Goal: Task Accomplishment & Management: Use online tool/utility

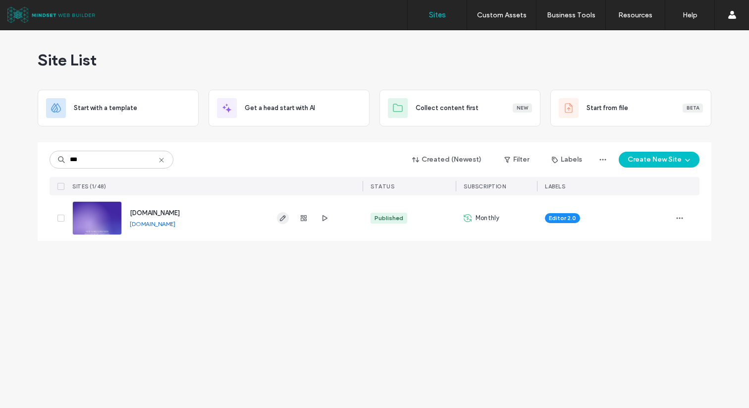
click at [280, 217] on icon "button" at bounding box center [283, 218] width 8 height 8
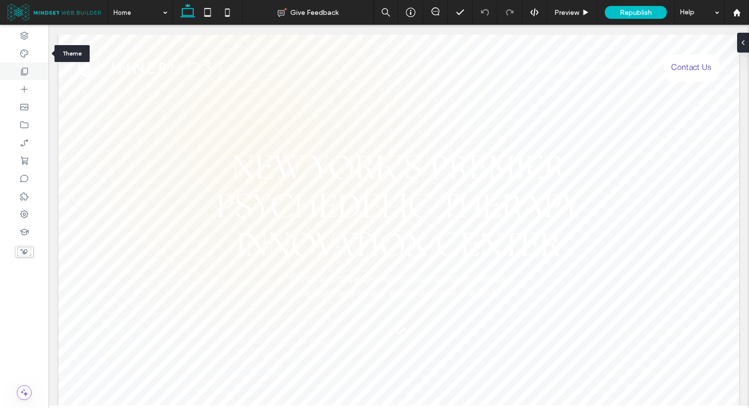
click at [28, 64] on div at bounding box center [24, 71] width 49 height 18
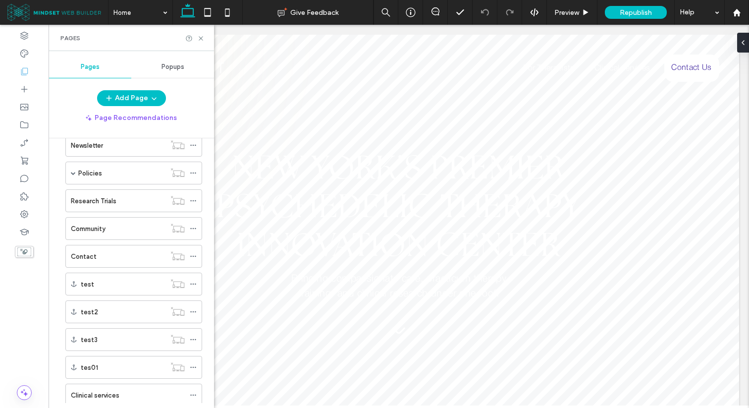
scroll to position [108, 0]
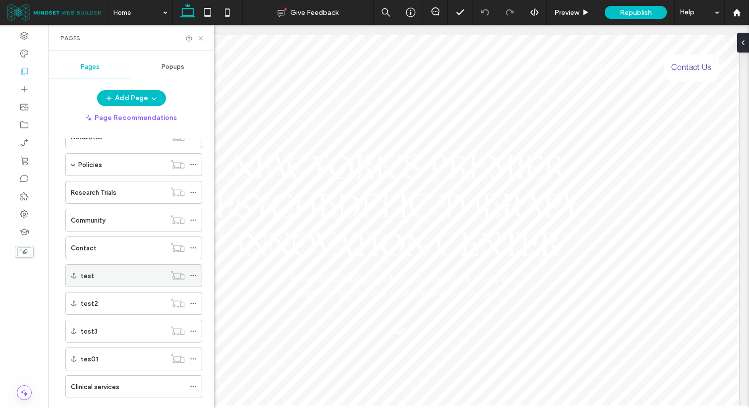
click at [193, 274] on icon at bounding box center [193, 275] width 7 height 7
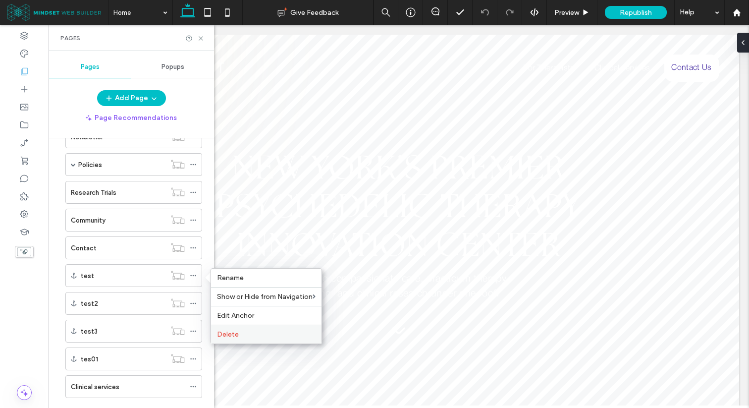
click at [239, 328] on div "Delete" at bounding box center [266, 333] width 110 height 19
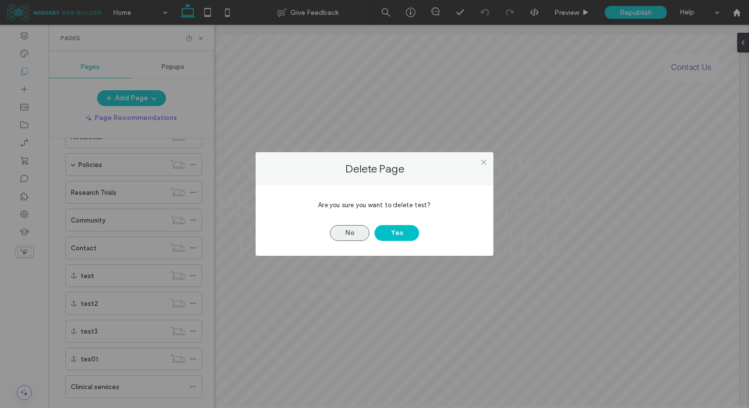
click at [333, 239] on button "No" at bounding box center [350, 233] width 40 height 16
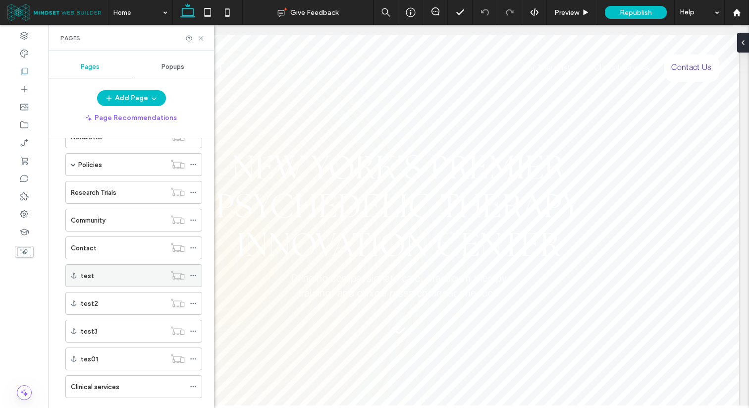
click at [191, 278] on icon at bounding box center [193, 275] width 7 height 7
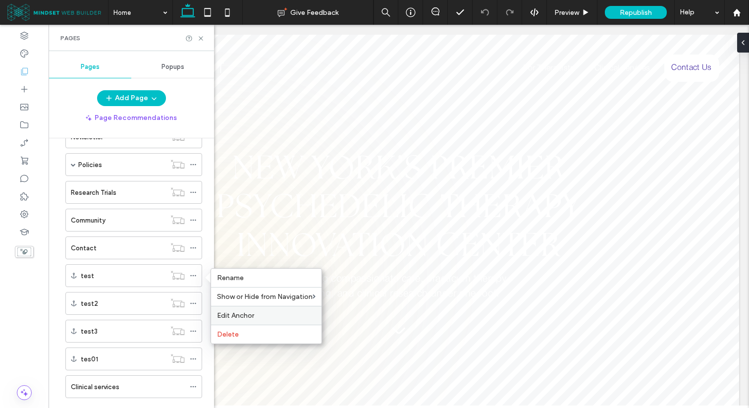
click at [240, 315] on span "Edit Anchor" at bounding box center [235, 315] width 37 height 8
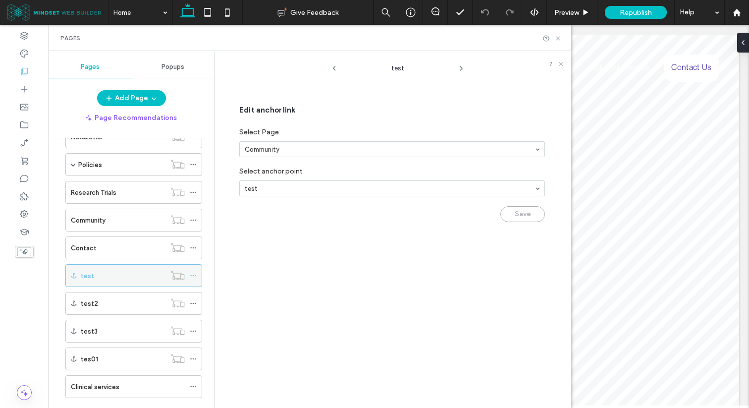
click at [192, 278] on icon at bounding box center [193, 275] width 7 height 7
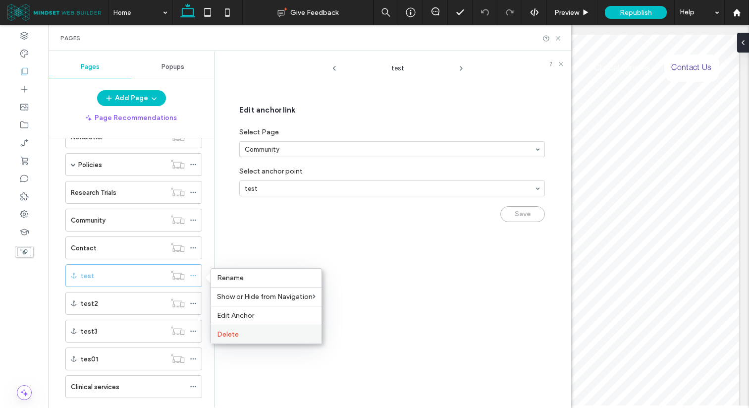
click at [230, 330] on span "Delete" at bounding box center [228, 334] width 22 height 8
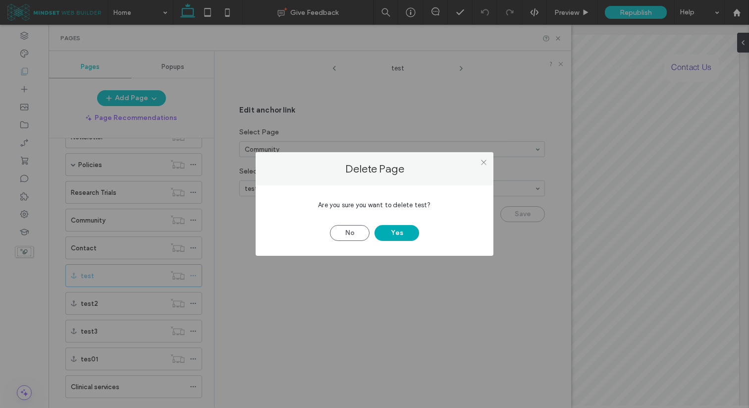
click at [391, 235] on button "Yes" at bounding box center [396, 233] width 45 height 16
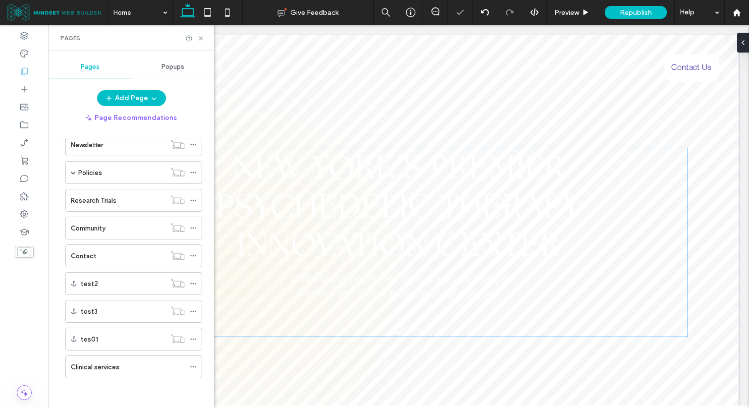
scroll to position [100, 0]
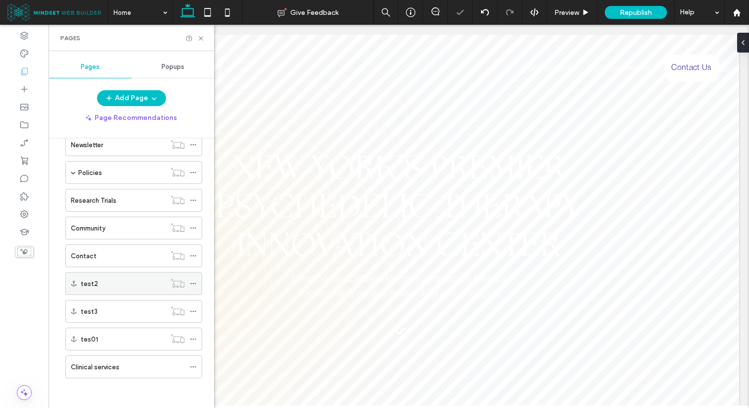
click at [194, 281] on icon at bounding box center [193, 283] width 7 height 7
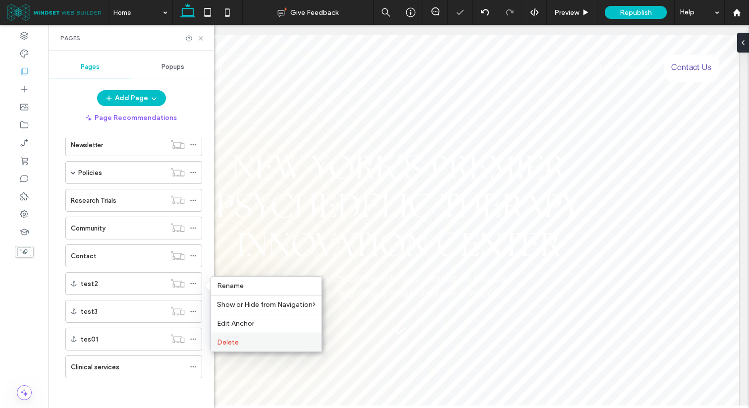
click at [246, 336] on div "Delete" at bounding box center [266, 341] width 110 height 19
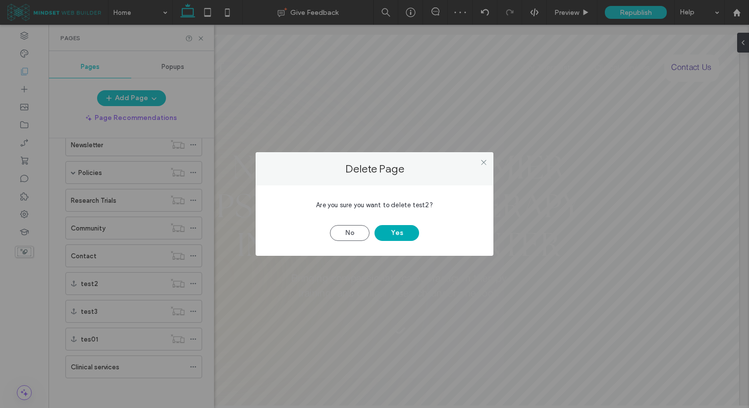
click at [378, 235] on button "Yes" at bounding box center [396, 233] width 45 height 16
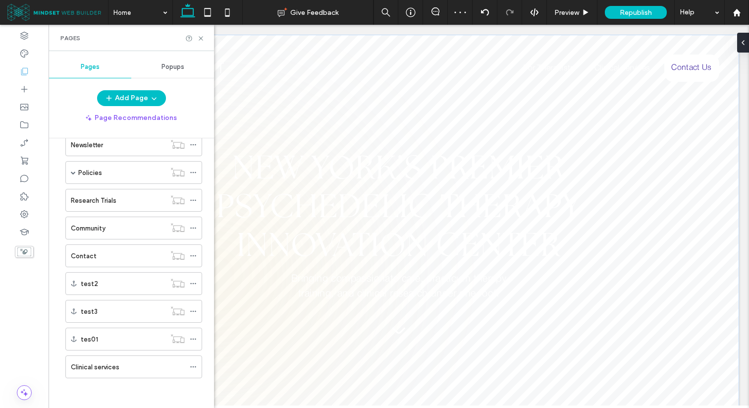
scroll to position [72, 0]
click at [195, 309] on icon at bounding box center [193, 311] width 7 height 7
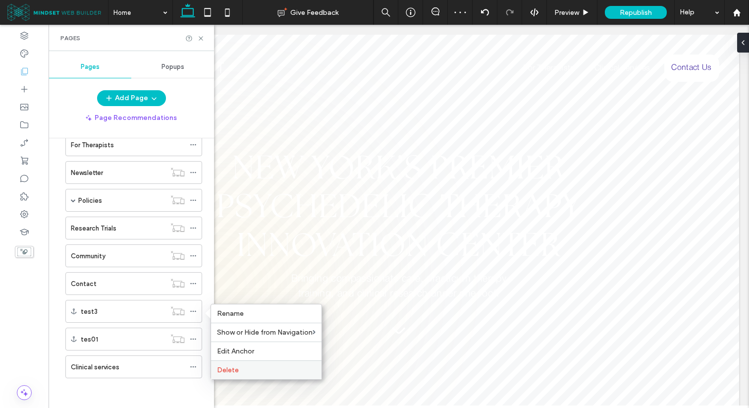
click at [241, 368] on label "Delete" at bounding box center [266, 369] width 99 height 8
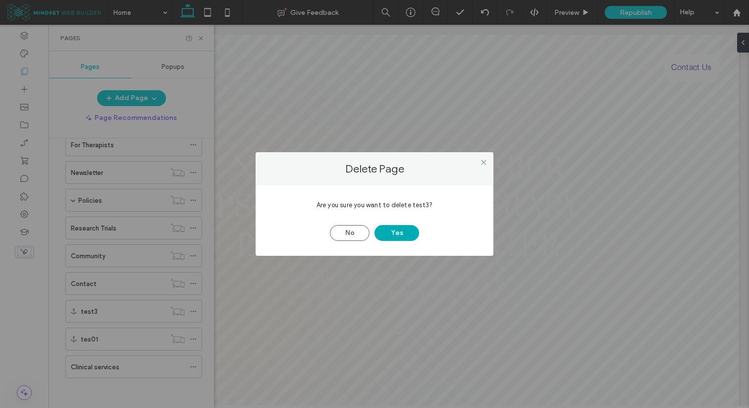
click at [392, 236] on button "Yes" at bounding box center [396, 233] width 45 height 16
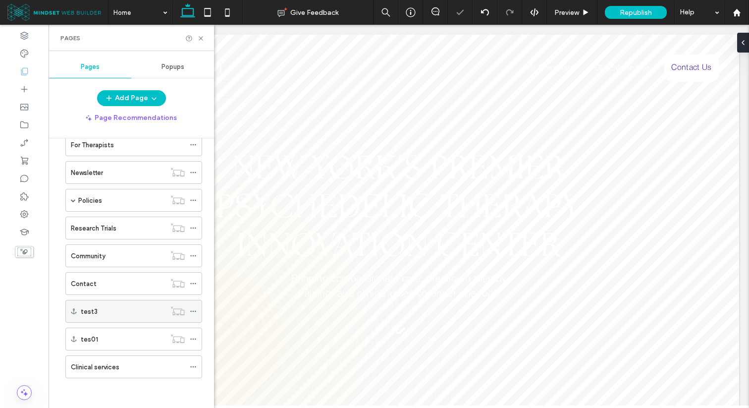
click at [190, 312] on icon at bounding box center [193, 311] width 7 height 7
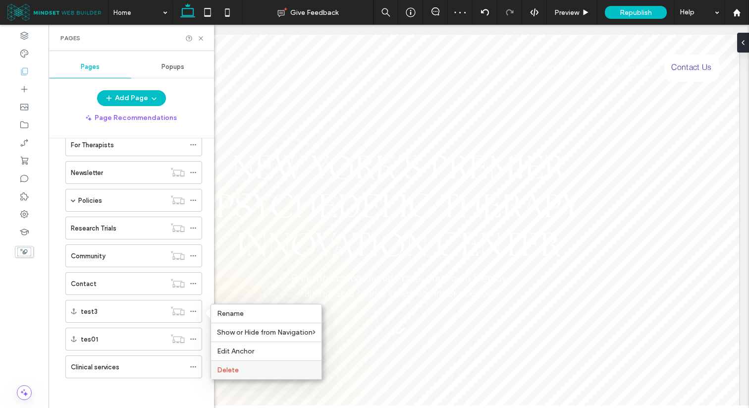
click at [245, 366] on label "Delete" at bounding box center [266, 369] width 99 height 8
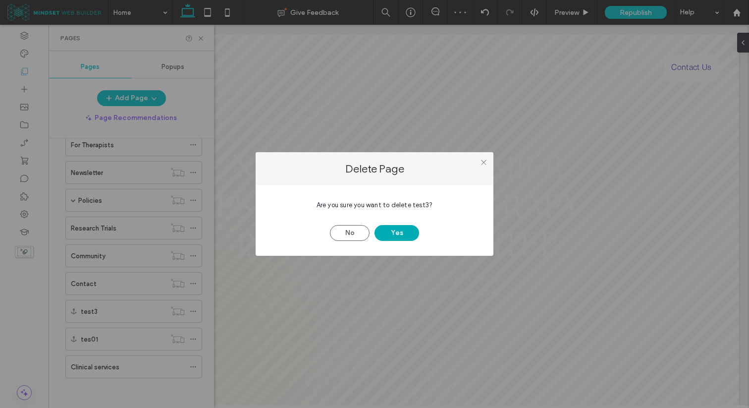
click at [388, 234] on button "Yes" at bounding box center [396, 233] width 45 height 16
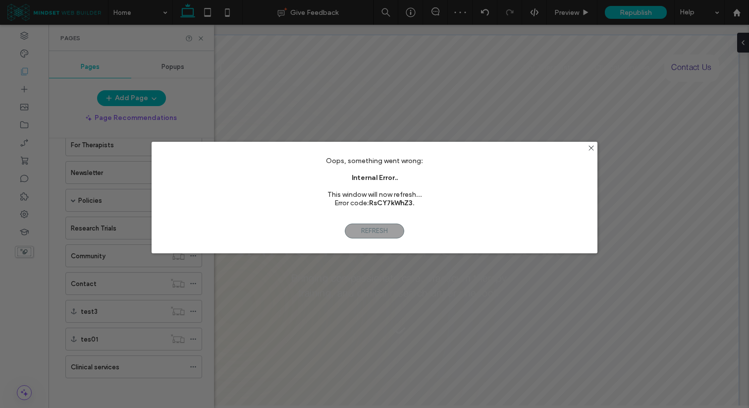
scroll to position [45, 0]
click at [358, 228] on span "Refresh" at bounding box center [374, 230] width 59 height 15
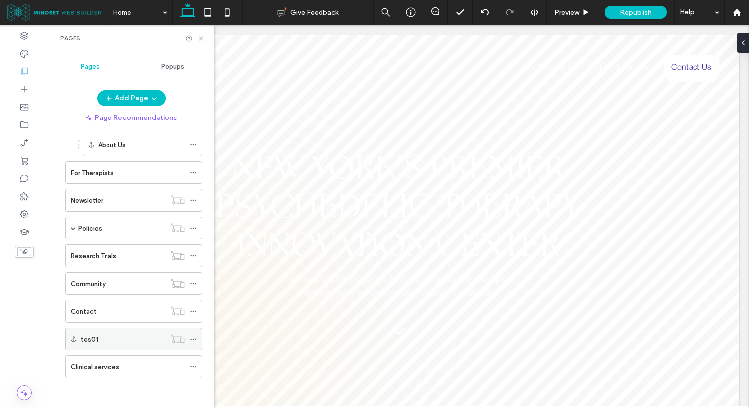
click at [194, 341] on icon at bounding box center [193, 338] width 7 height 7
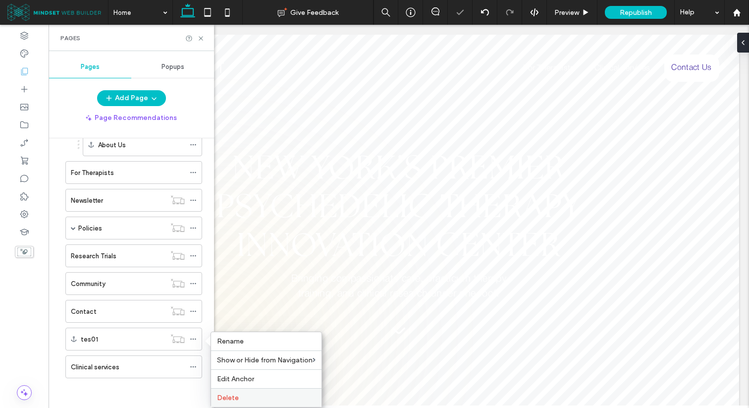
click at [245, 393] on div "Delete" at bounding box center [266, 397] width 110 height 19
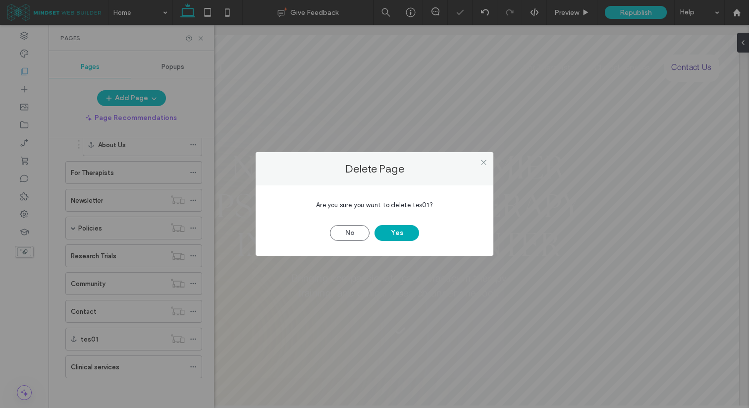
click at [388, 232] on button "Yes" at bounding box center [396, 233] width 45 height 16
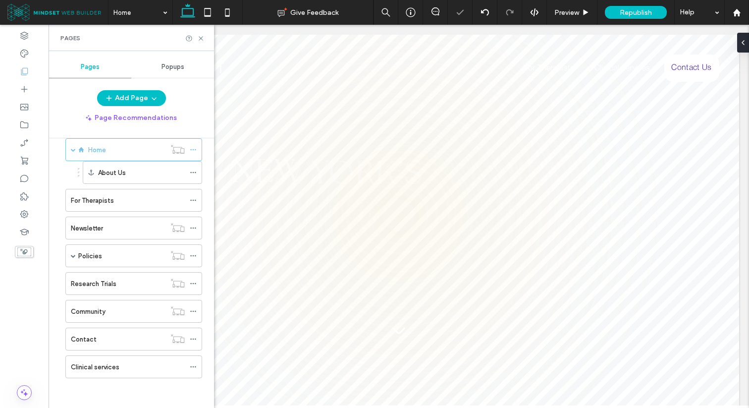
scroll to position [0, 0]
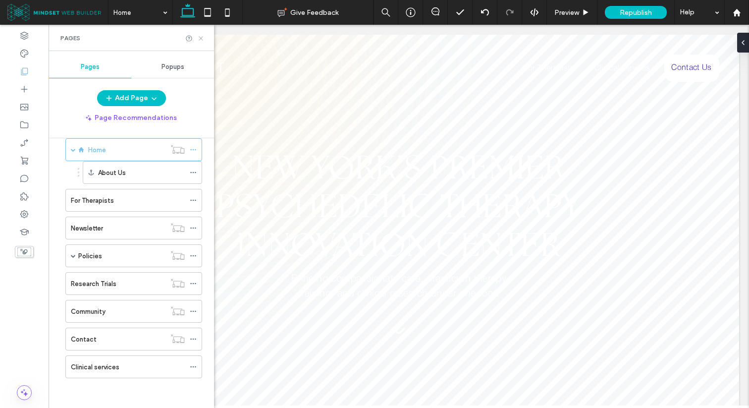
click at [204, 39] on icon at bounding box center [200, 38] width 7 height 7
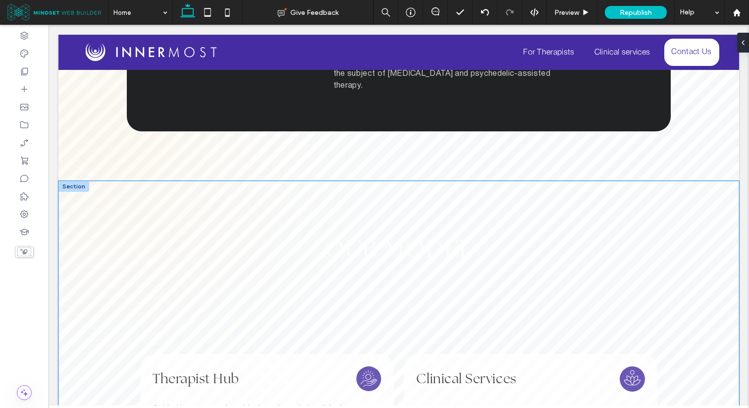
scroll to position [934, 0]
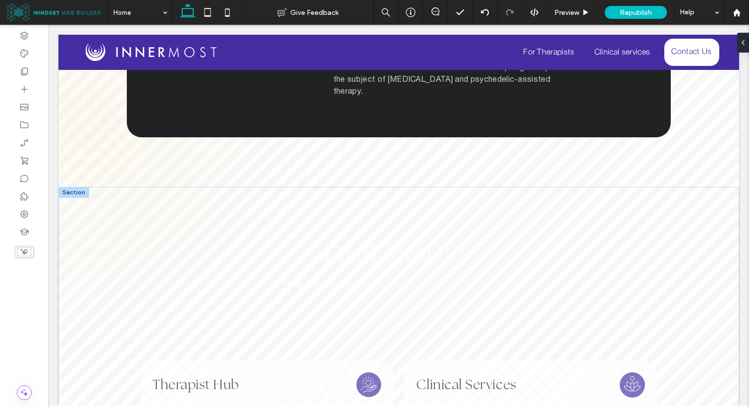
click at [82, 187] on div at bounding box center [73, 192] width 31 height 11
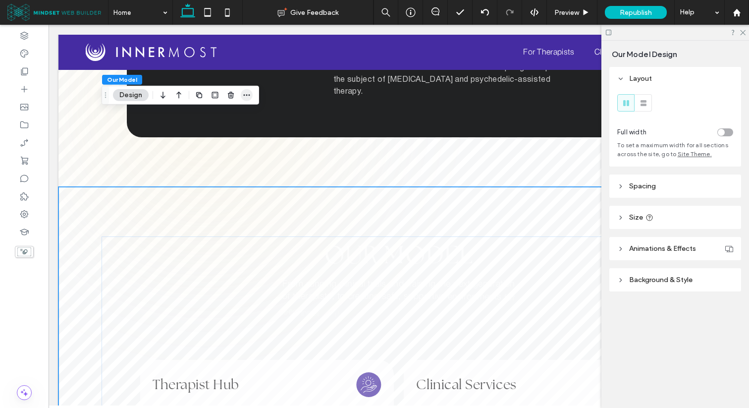
click at [246, 92] on icon "button" at bounding box center [247, 95] width 8 height 8
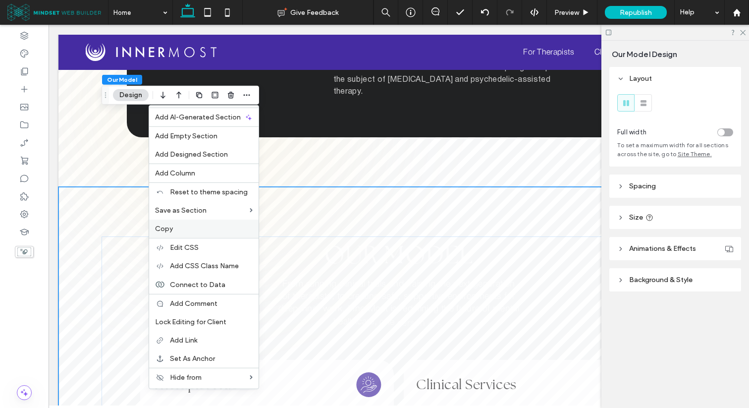
click at [171, 225] on span "Copy" at bounding box center [164, 228] width 18 height 8
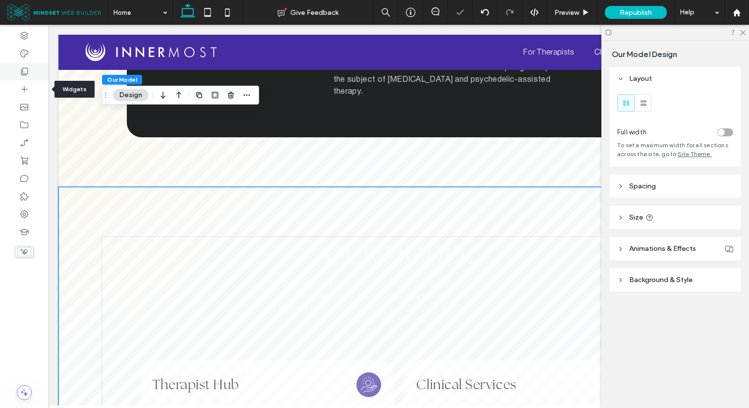
click at [33, 78] on div at bounding box center [24, 71] width 49 height 18
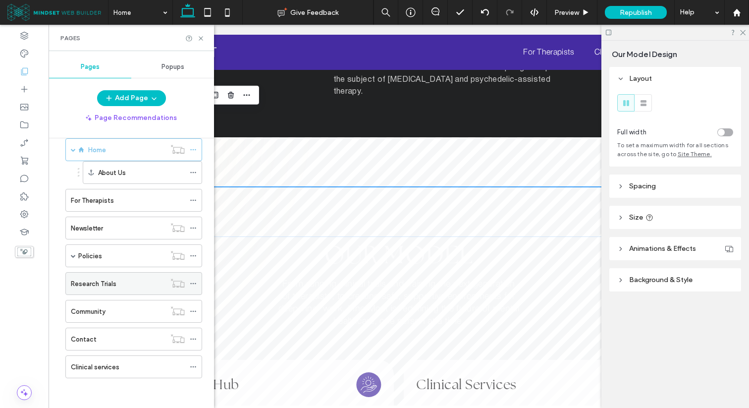
scroll to position [0, 0]
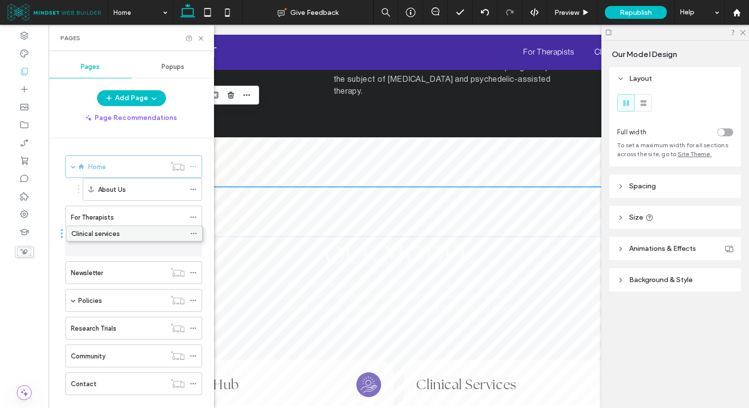
drag, startPoint x: 103, startPoint y: 365, endPoint x: 103, endPoint y: 236, distance: 128.8
click at [100, 242] on label "Clinical services" at bounding box center [95, 244] width 49 height 17
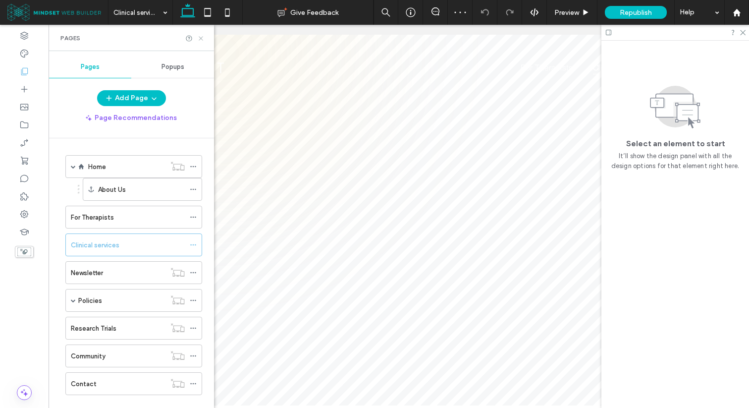
click at [204, 40] on icon at bounding box center [200, 38] width 7 height 7
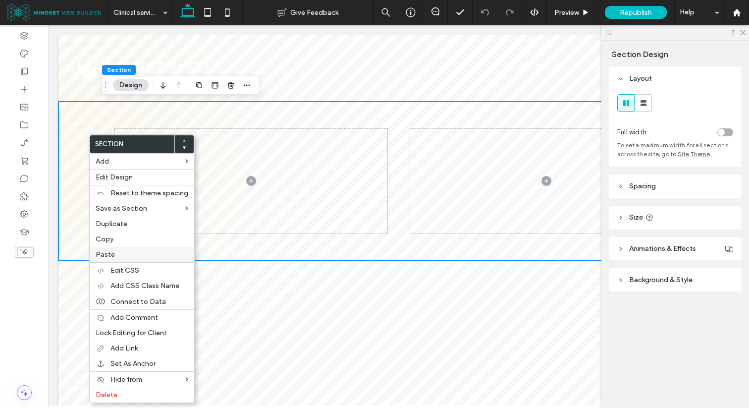
click at [122, 255] on label "Paste" at bounding box center [142, 254] width 93 height 8
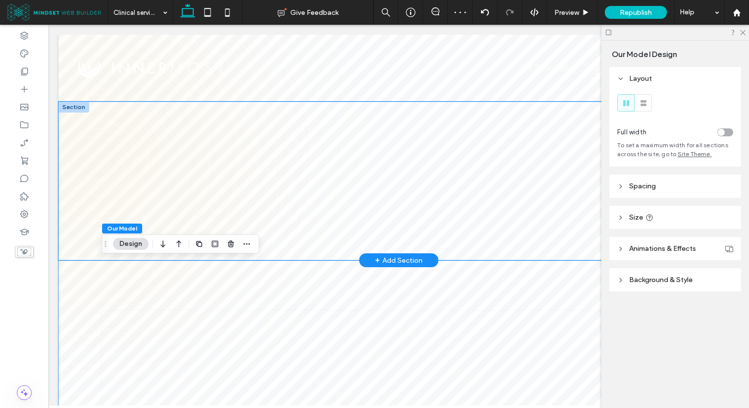
click at [93, 144] on div at bounding box center [398, 181] width 680 height 158
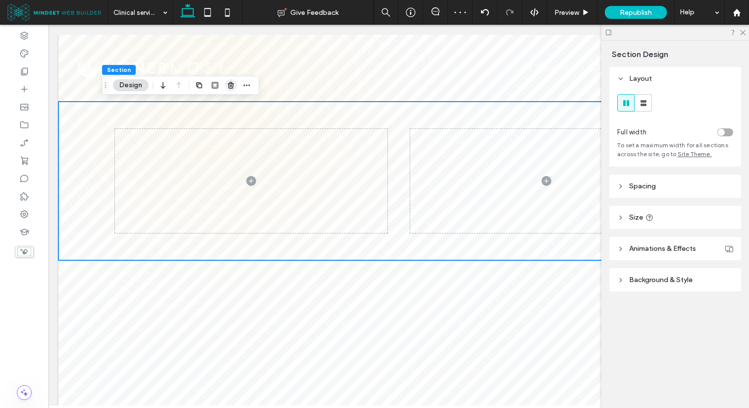
click at [233, 86] on use "button" at bounding box center [231, 85] width 6 height 6
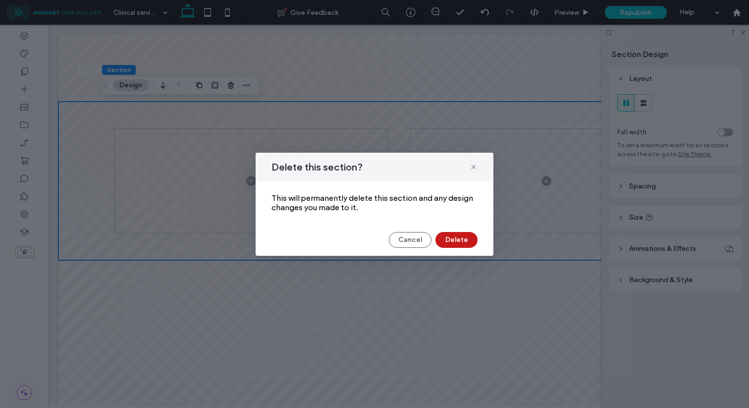
click at [446, 237] on button "Delete" at bounding box center [456, 240] width 42 height 16
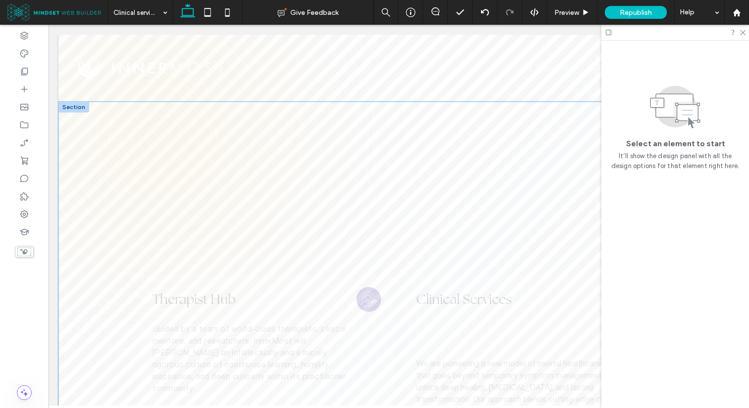
click at [164, 144] on div "OUR MODEL From running clinical trials and training the next generation of ther…" at bounding box center [399, 399] width 594 height 594
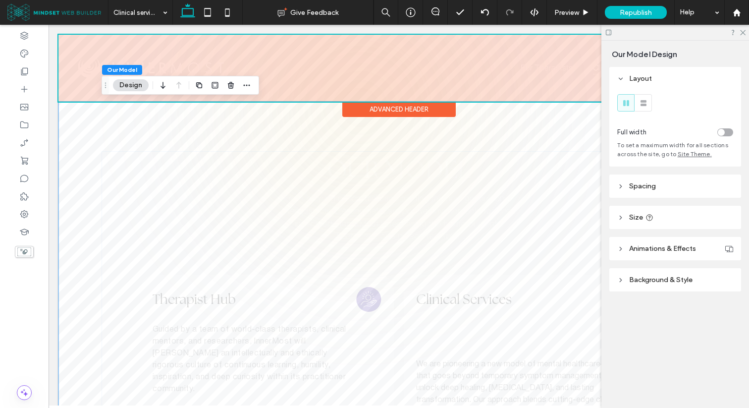
click at [358, 109] on div "Advanced Header" at bounding box center [398, 109] width 113 height 15
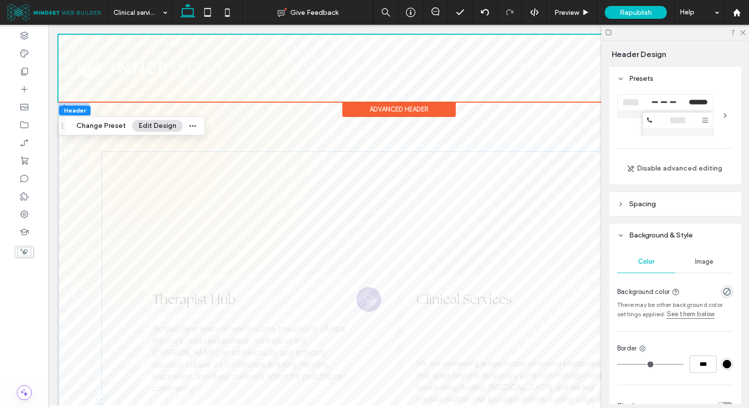
click at [103, 156] on div "OUR MODEL From running clinical trials and training the next generation of ther…" at bounding box center [399, 398] width 594 height 495
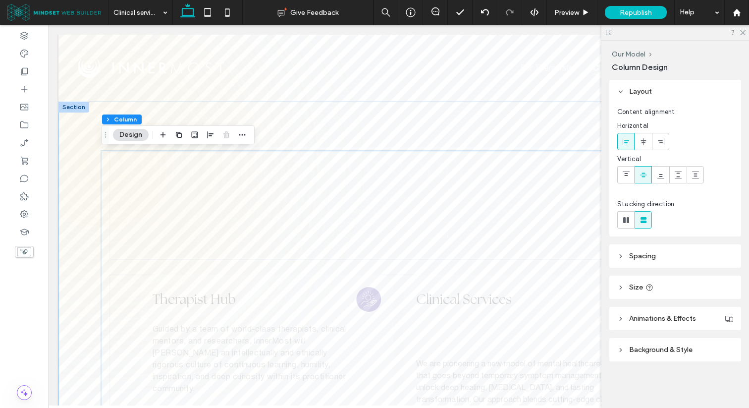
click at [82, 159] on div "OUR MODEL From running clinical trials and training the next generation of ther…" at bounding box center [398, 399] width 680 height 594
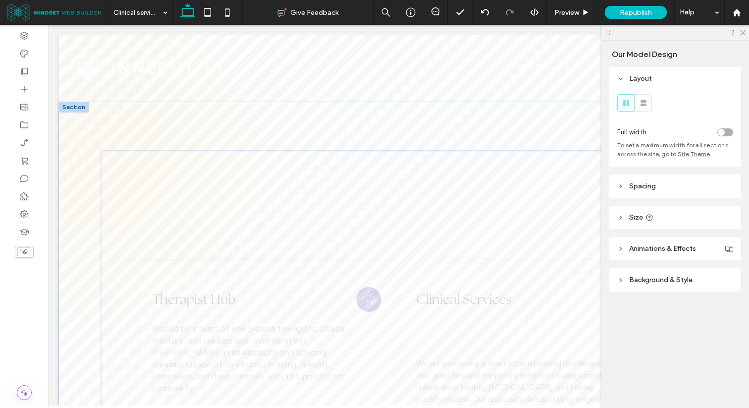
type input "**"
type input "***"
click at [163, 133] on div "OUR MODEL From running clinical trials and training the next generation of ther…" at bounding box center [399, 399] width 594 height 594
click at [125, 138] on div "OUR MODEL From running clinical trials and training the next generation of ther…" at bounding box center [399, 399] width 594 height 594
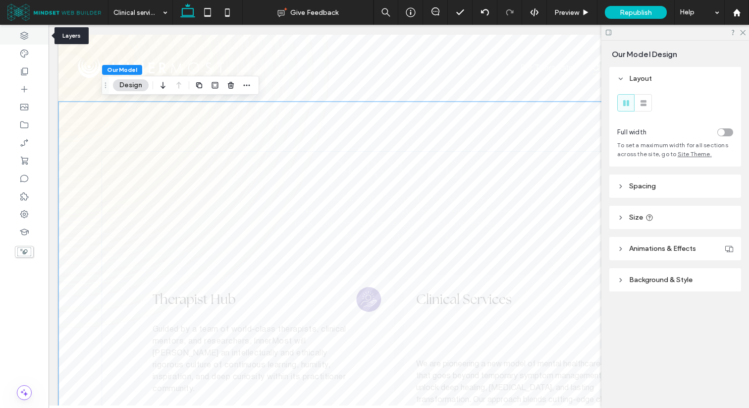
click at [19, 36] on icon at bounding box center [24, 36] width 10 height 10
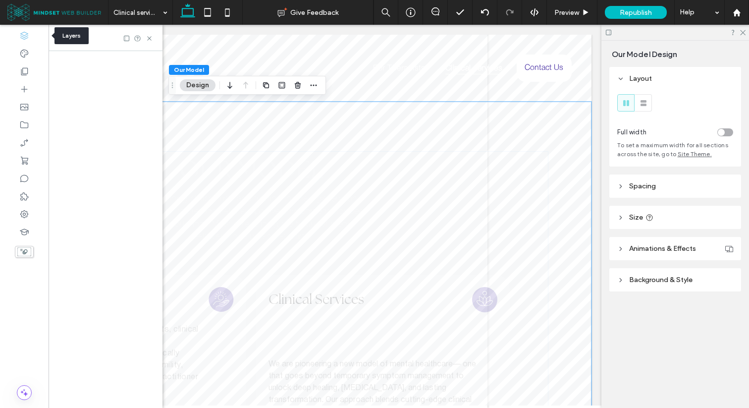
scroll to position [9, 0]
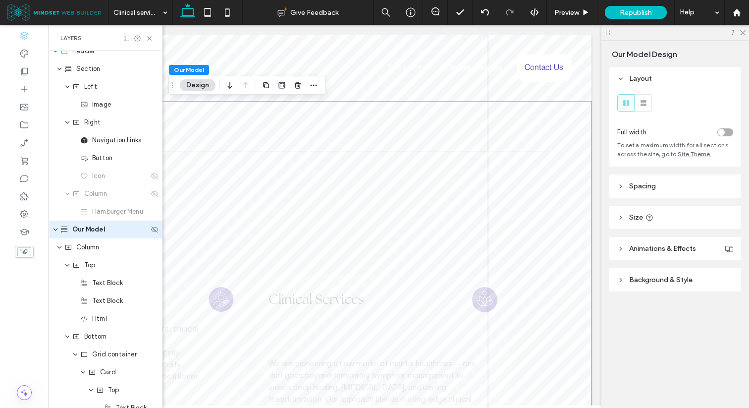
click at [96, 227] on span "Our Model" at bounding box center [88, 229] width 33 height 10
type input "****"
click at [83, 332] on div "Bottom" at bounding box center [110, 336] width 76 height 10
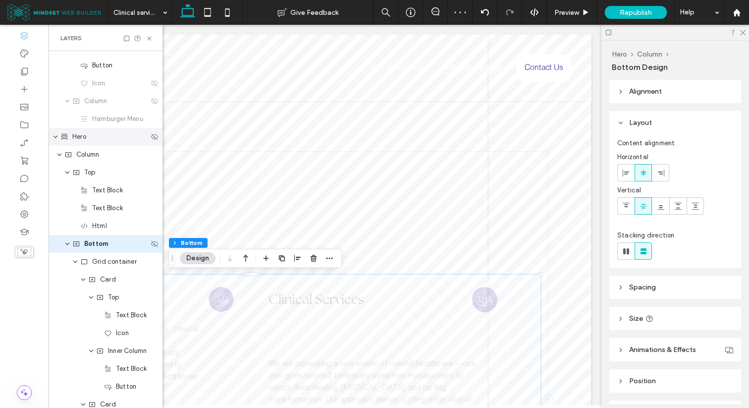
scroll to position [116, 0]
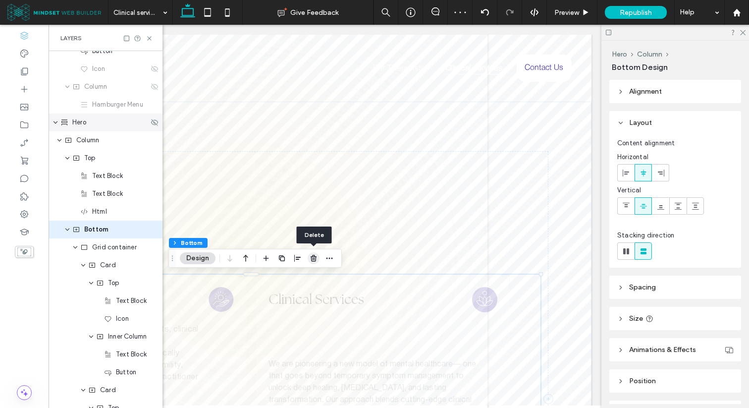
click at [313, 259] on icon "button" at bounding box center [314, 258] width 8 height 8
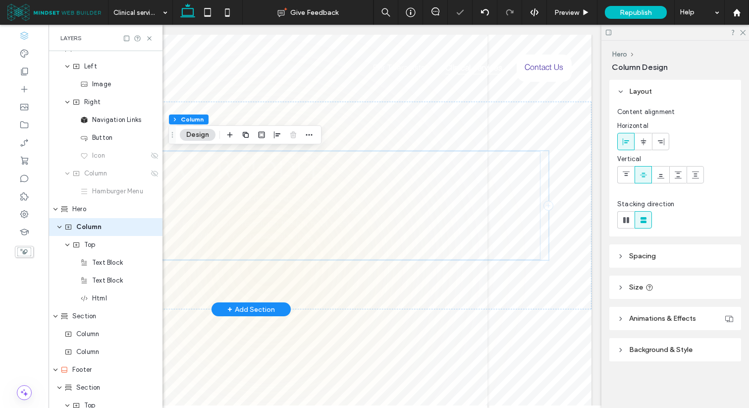
scroll to position [27, 0]
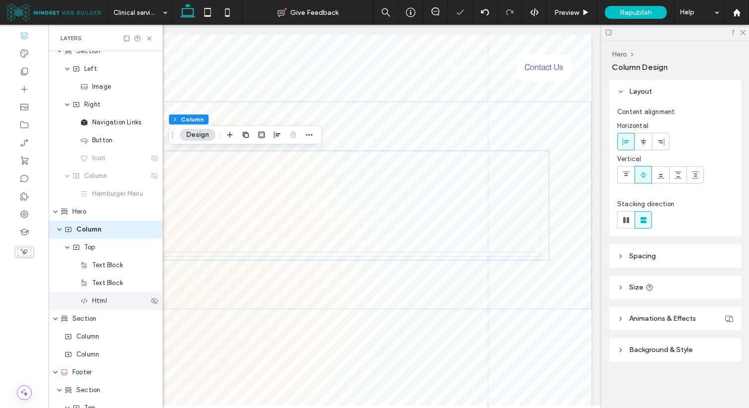
click at [114, 293] on div "Html" at bounding box center [106, 301] width 114 height 18
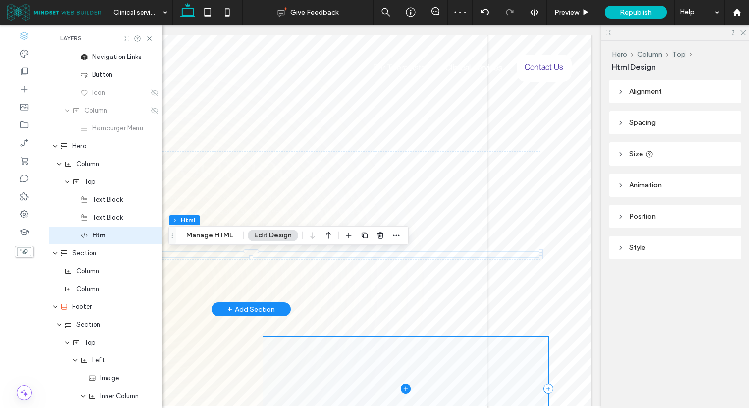
scroll to position [98, 0]
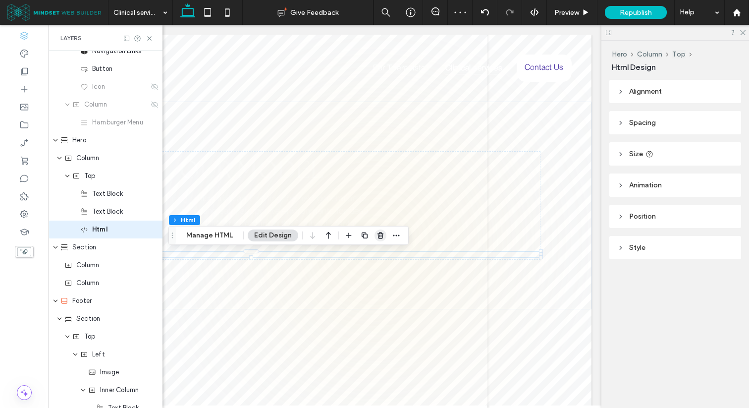
click at [376, 237] on icon "button" at bounding box center [380, 235] width 8 height 8
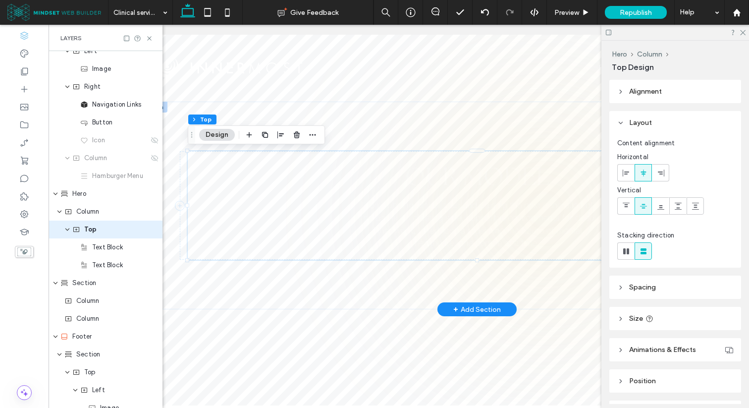
scroll to position [0, 34]
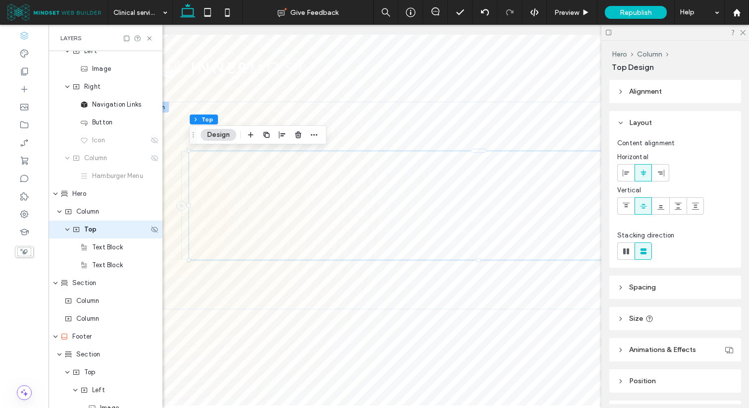
click at [90, 230] on span "Top" at bounding box center [90, 229] width 13 height 10
type input "*********"
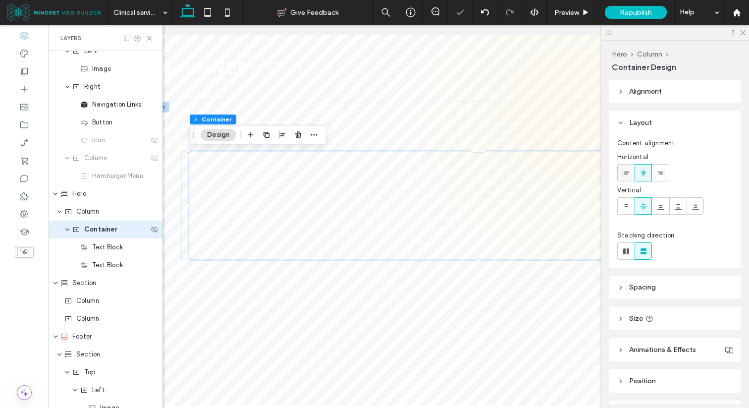
click at [622, 173] on icon at bounding box center [626, 173] width 8 height 8
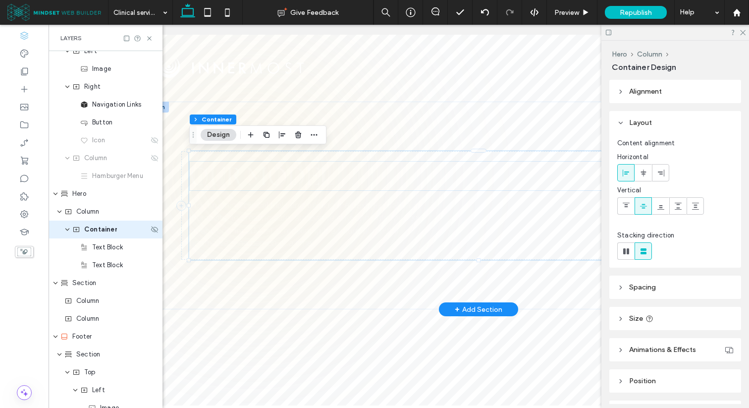
click at [250, 175] on span "OUR MODEL" at bounding box center [261, 176] width 144 height 32
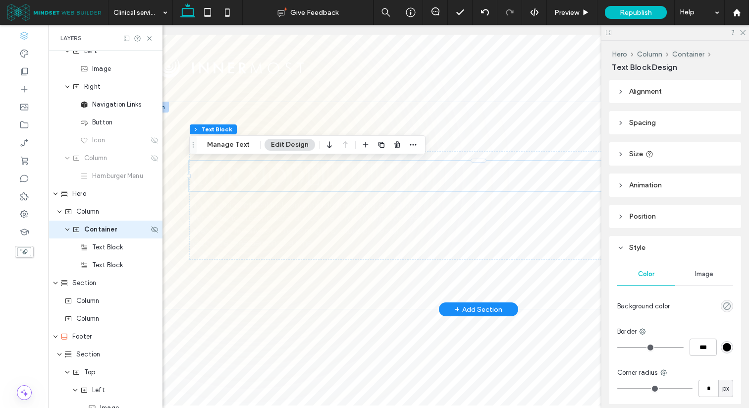
scroll to position [62, 0]
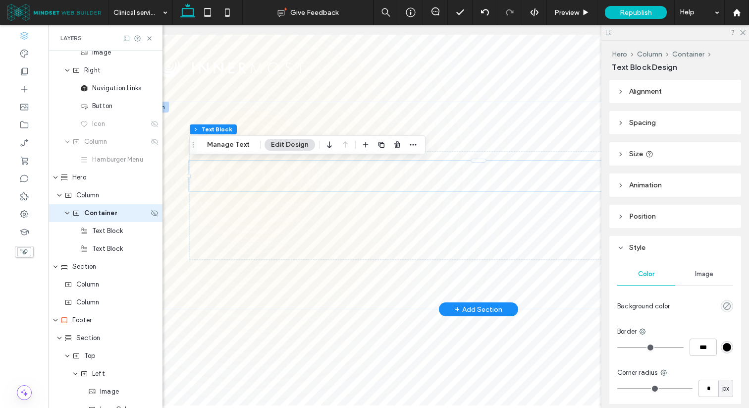
click at [250, 175] on span "OUR MODEL" at bounding box center [261, 176] width 144 height 32
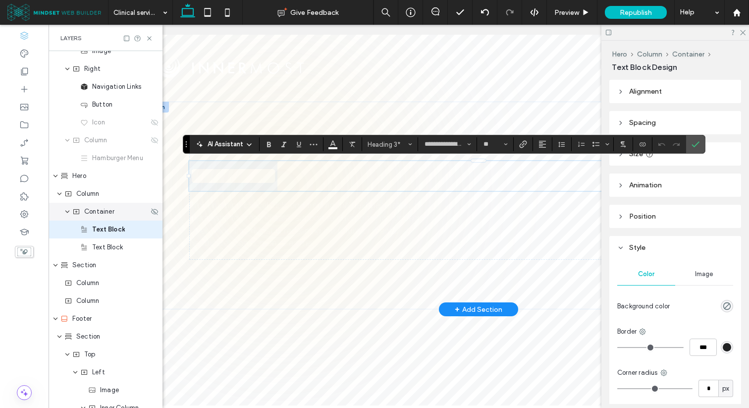
type input "**********"
type input "**"
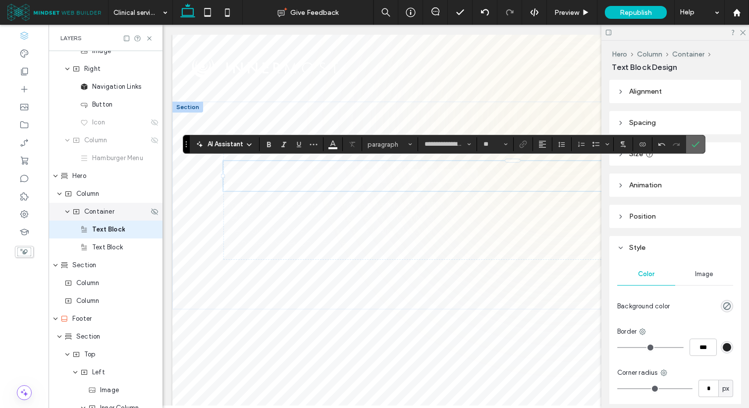
click at [694, 145] on icon "Confirm" at bounding box center [695, 144] width 8 height 8
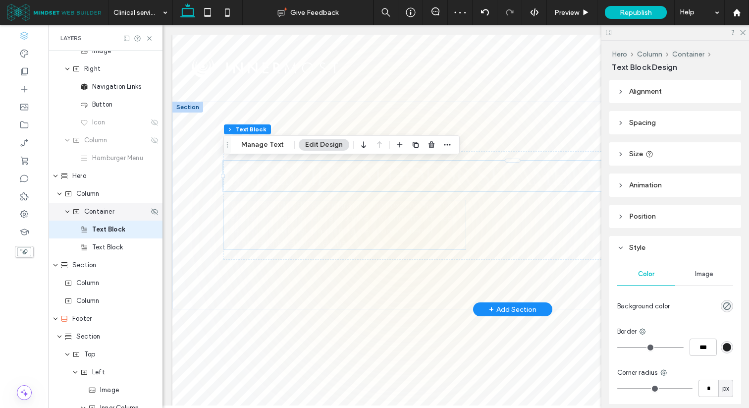
click at [392, 234] on span "From running clinical trials and training the next generation of therapists, to…" at bounding box center [339, 225] width 233 height 46
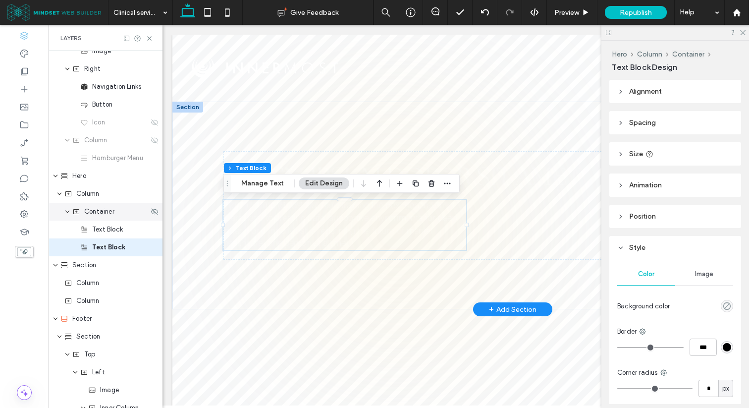
scroll to position [80, 0]
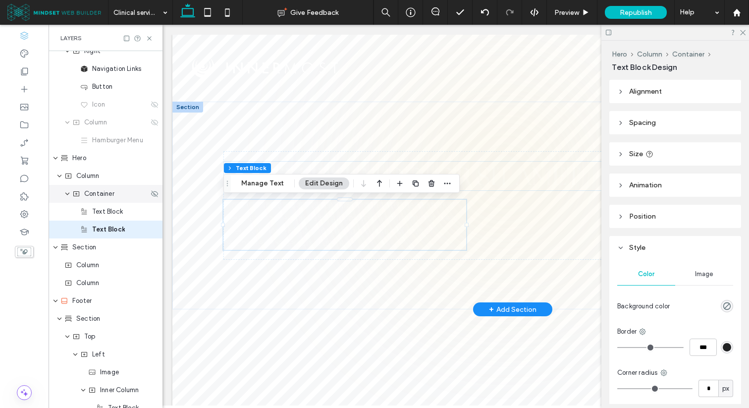
click at [514, 171] on span "Lorem ipsum dolor sit amet" at bounding box center [401, 176] width 357 height 32
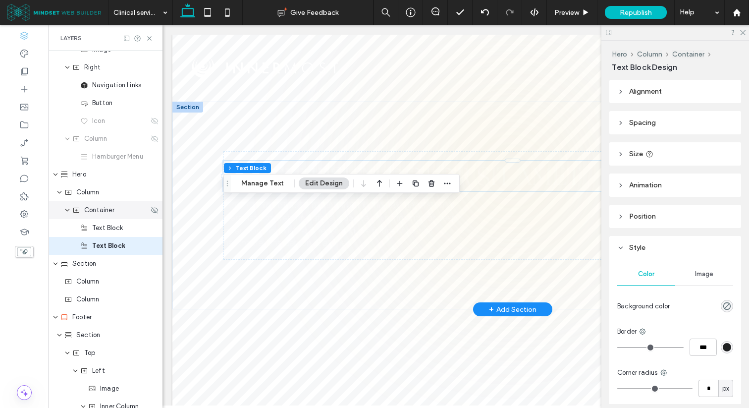
click at [514, 171] on span "Lorem ipsum dolor sit amet" at bounding box center [401, 176] width 357 height 32
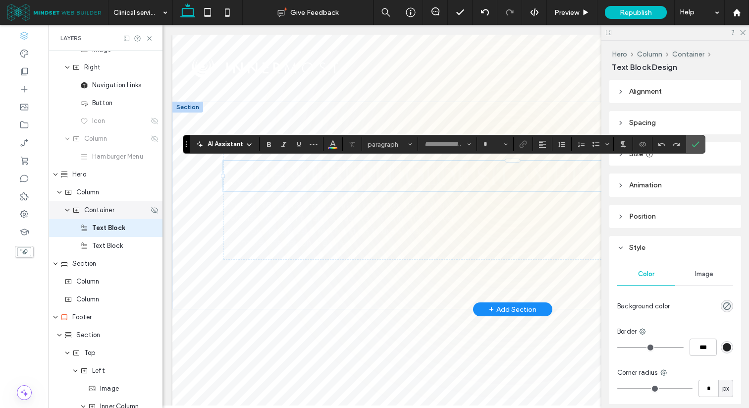
type input "**********"
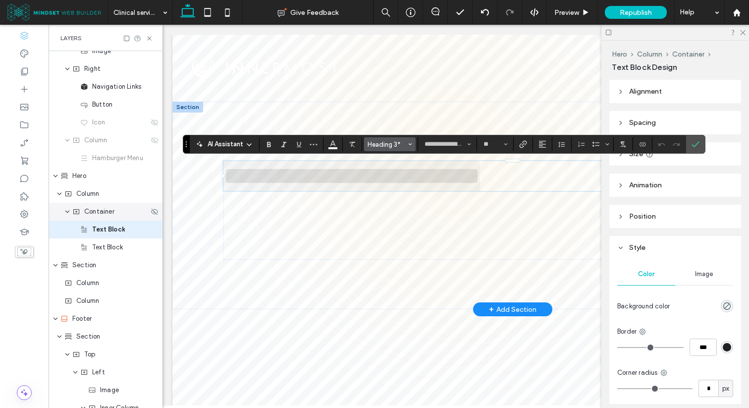
click at [401, 148] on button "Heading 3*" at bounding box center [390, 144] width 52 height 14
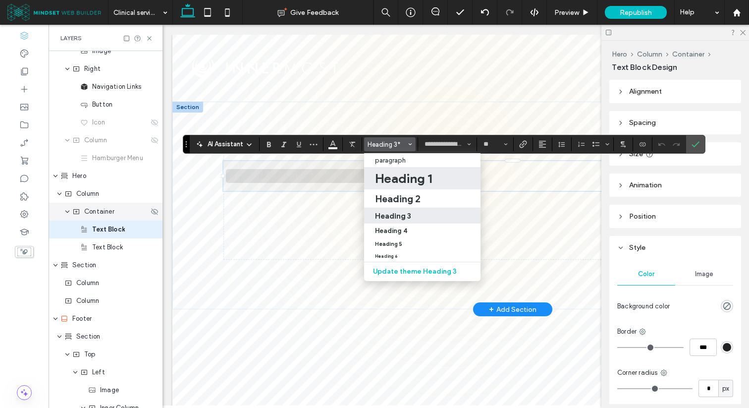
click at [400, 176] on h1 "Heading 1" at bounding box center [403, 178] width 57 height 16
type input "**"
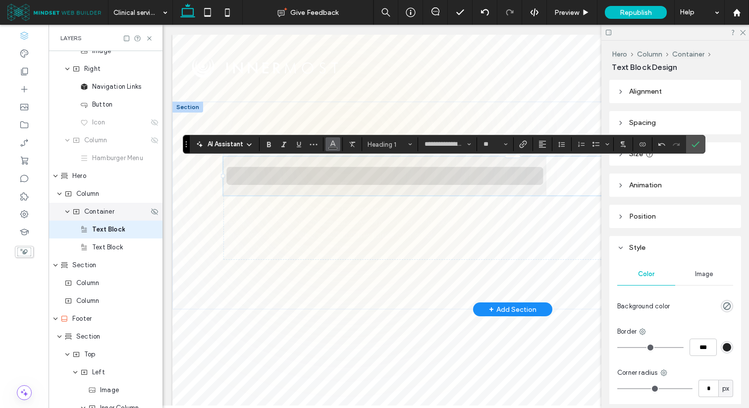
click at [333, 147] on icon "Color" at bounding box center [333, 143] width 8 height 8
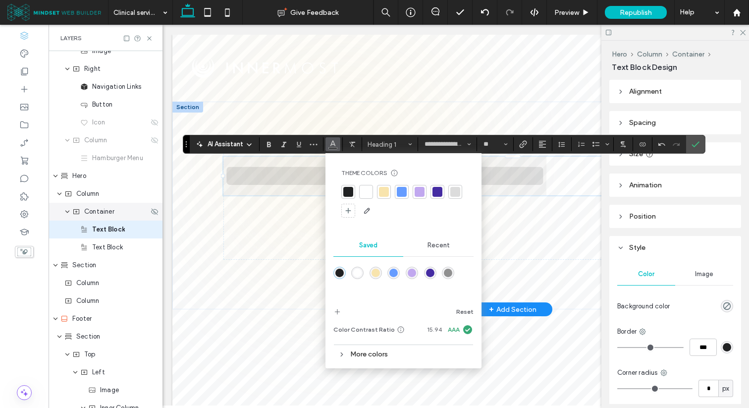
click at [362, 188] on div at bounding box center [366, 192] width 10 height 10
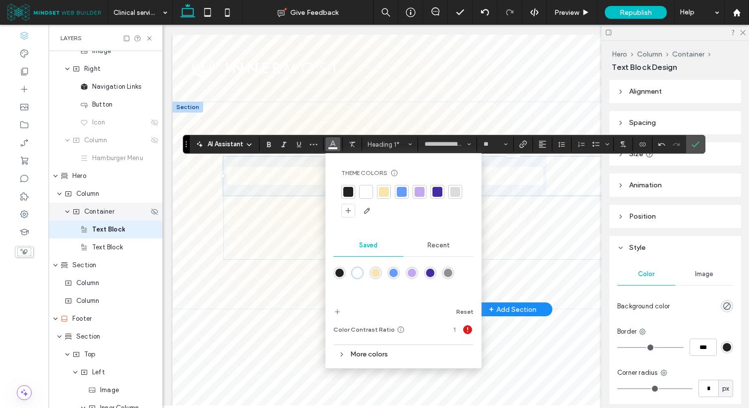
click at [305, 192] on span "**********" at bounding box center [384, 175] width 323 height 32
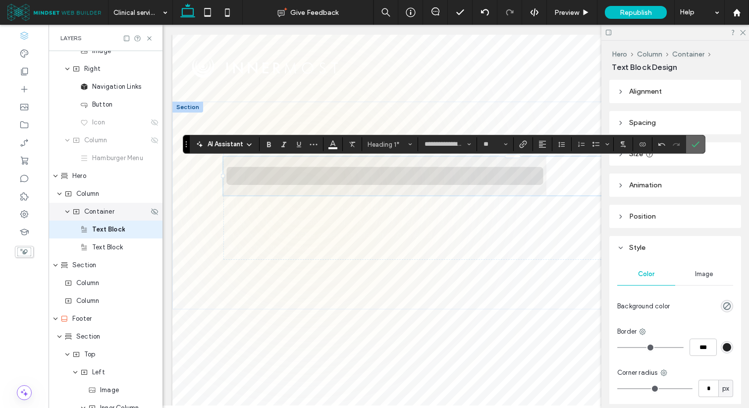
click at [695, 145] on use "Confirm" at bounding box center [695, 144] width 8 height 6
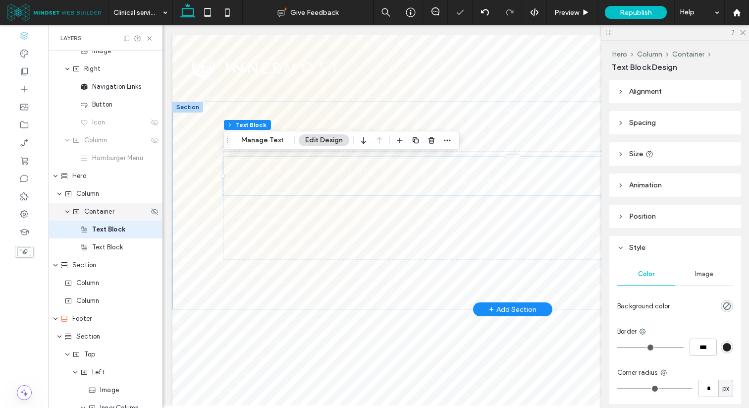
click at [262, 110] on div "Lorem ipsum dolor sit amet From running clinical trials and training the next g…" at bounding box center [512, 205] width 594 height 207
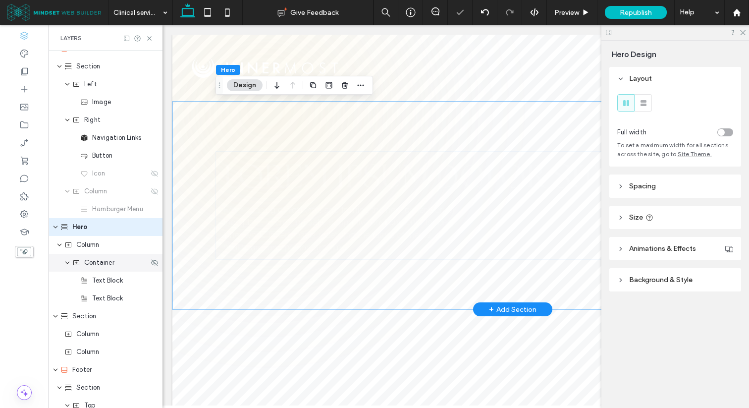
scroll to position [9, 0]
click at [212, 121] on div "Lorem ipsum dolor sit amet From running clinical trials and training the next g…" at bounding box center [512, 205] width 680 height 207
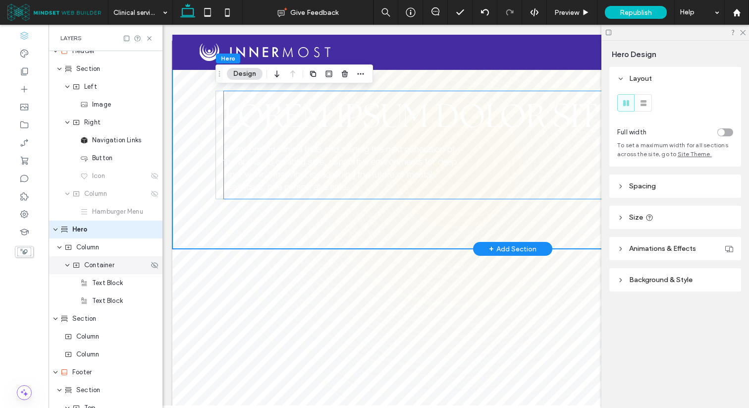
scroll to position [20, 0]
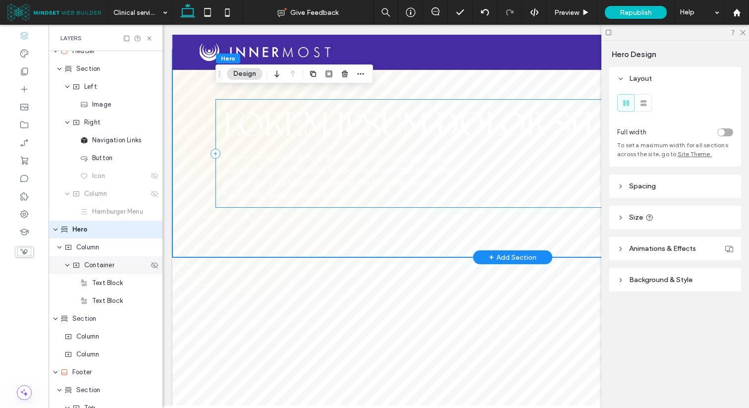
click at [221, 106] on div "Lorem ipsum dolor sit amet From running clinical trials and training the next g…" at bounding box center [512, 153] width 594 height 108
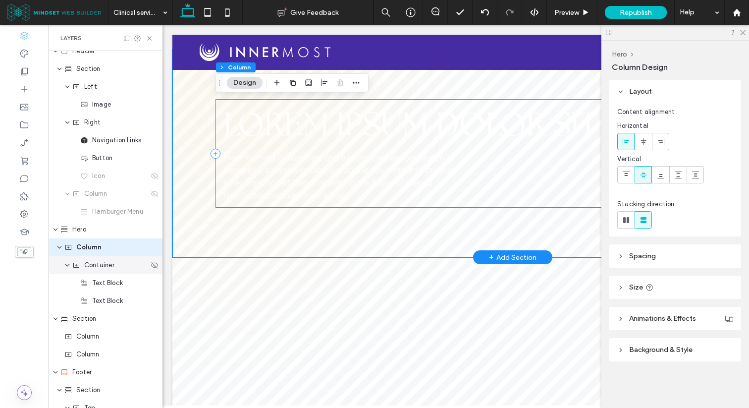
scroll to position [27, 0]
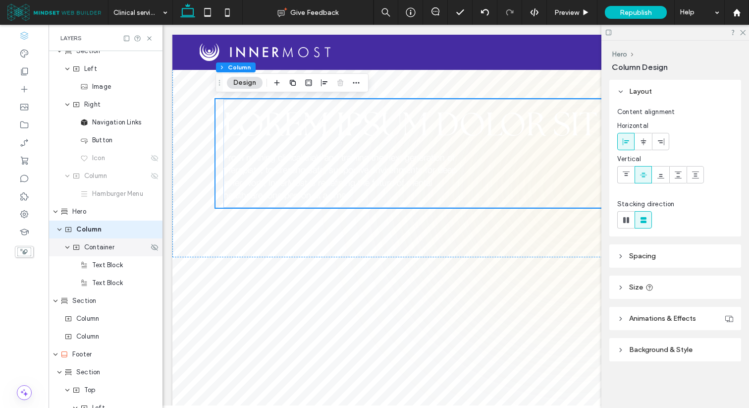
click at [644, 316] on span "Animations & Effects" at bounding box center [662, 318] width 67 height 8
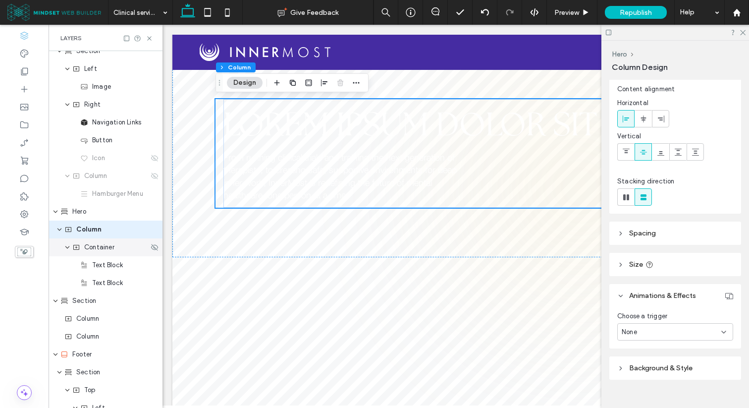
scroll to position [23, 0]
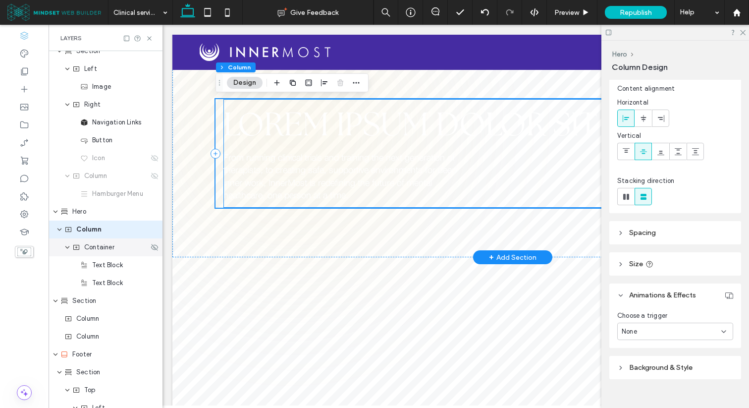
click at [270, 131] on span "Lorem ipsum dolor sit amet" at bounding box center [455, 123] width 465 height 41
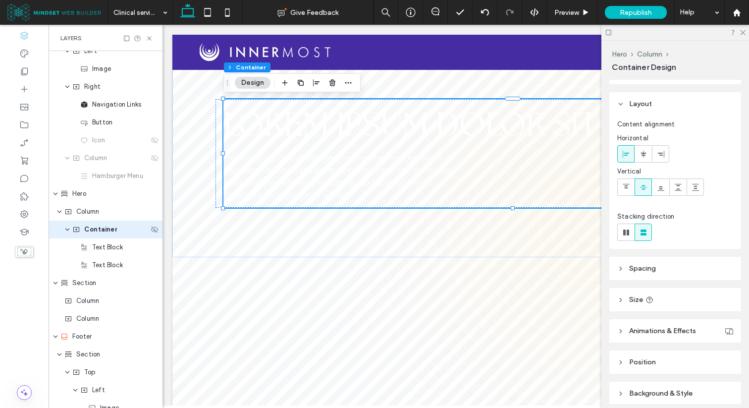
scroll to position [19, 0]
click at [663, 290] on header "Size" at bounding box center [675, 298] width 132 height 23
click at [659, 325] on header "Animations & Effects" at bounding box center [675, 329] width 132 height 23
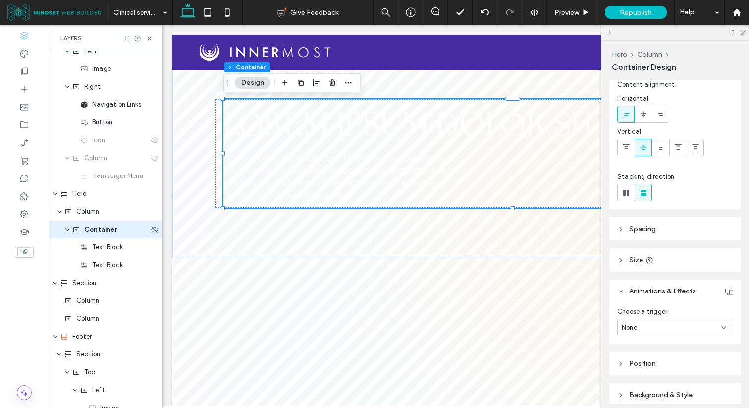
scroll to position [59, 0]
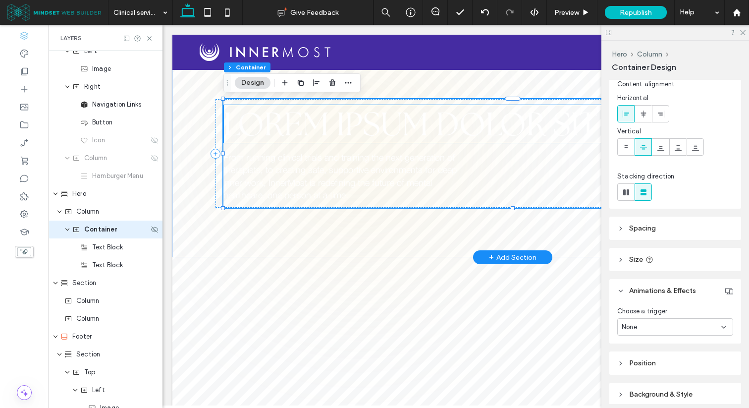
click at [348, 134] on span "Lorem ipsum dolor sit amet" at bounding box center [455, 123] width 465 height 41
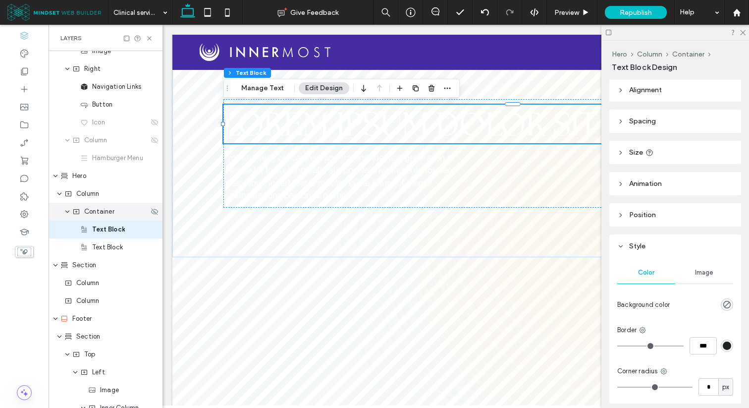
scroll to position [0, 0]
click at [632, 151] on span "Size" at bounding box center [636, 154] width 14 height 8
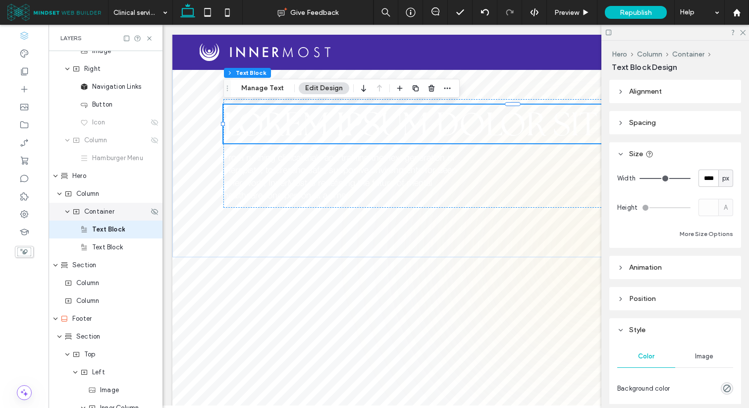
click at [632, 151] on span "Size" at bounding box center [636, 154] width 14 height 8
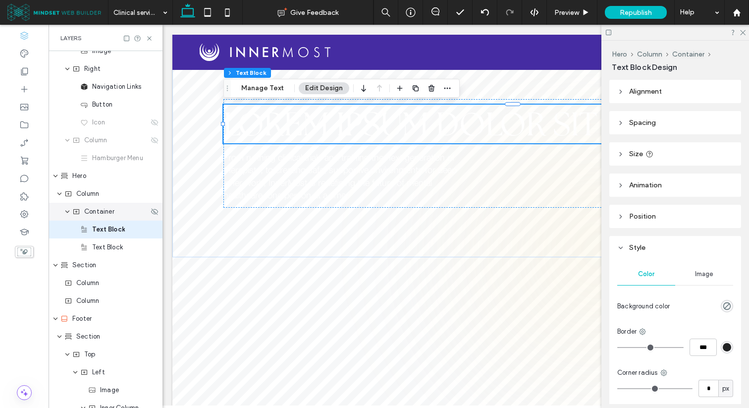
click at [629, 201] on div "Alignment Spacing Set margins and padding 0px 0% 0px 0% * px 0px * px 0px Clear…" at bounding box center [678, 242] width 138 height 324
click at [633, 189] on span "Animation" at bounding box center [645, 185] width 33 height 8
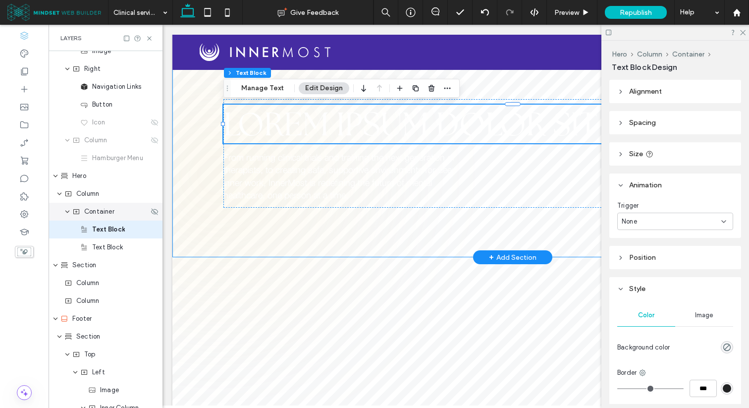
click at [191, 175] on div "Lorem ipsum dolor sit amet From running clinical trials and training the next g…" at bounding box center [512, 153] width 680 height 207
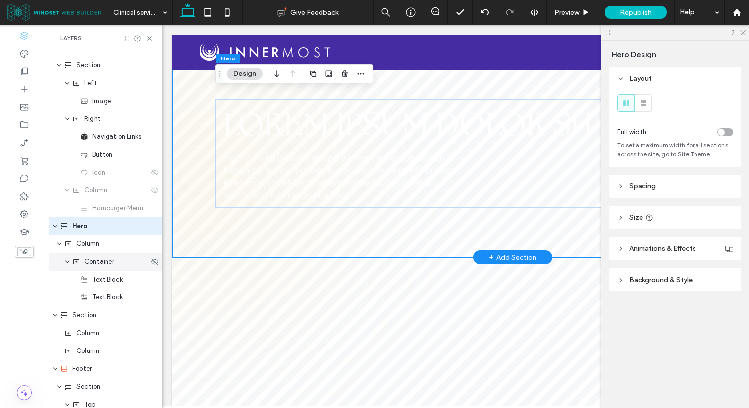
scroll to position [9, 0]
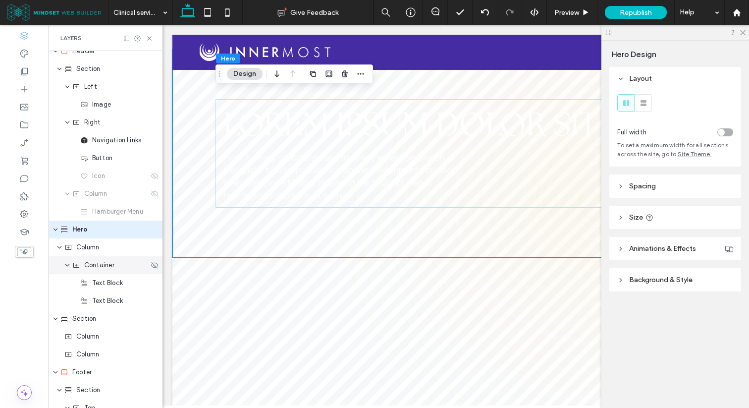
click at [638, 247] on span "Animations & Effects" at bounding box center [662, 248] width 67 height 8
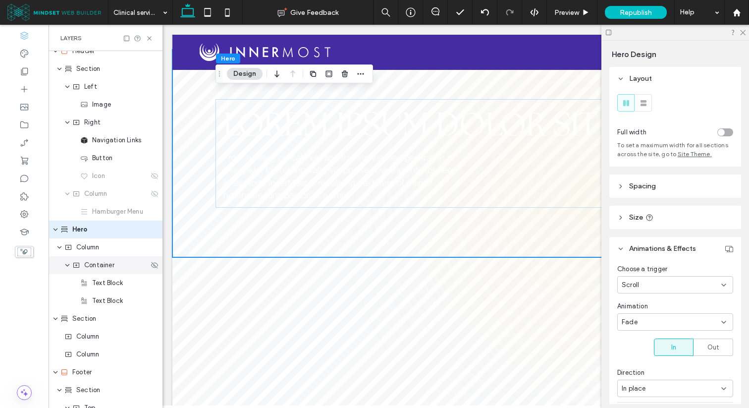
click at [653, 290] on div "Scroll" at bounding box center [671, 285] width 100 height 10
click at [646, 297] on div "None" at bounding box center [675, 302] width 115 height 17
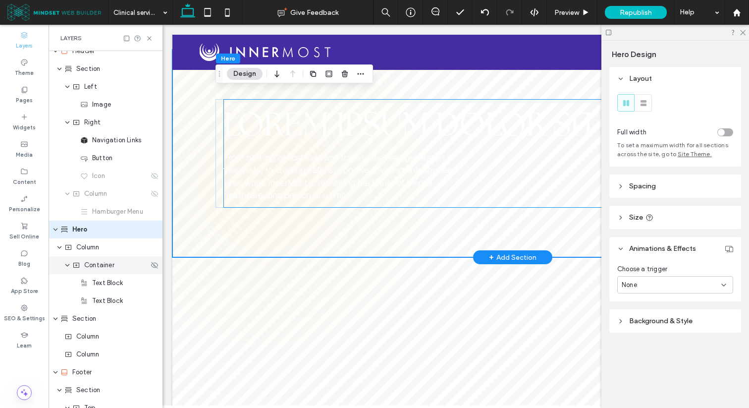
click at [299, 167] on span "From running clinical trials and training the next generation of therapists, to…" at bounding box center [339, 177] width 233 height 46
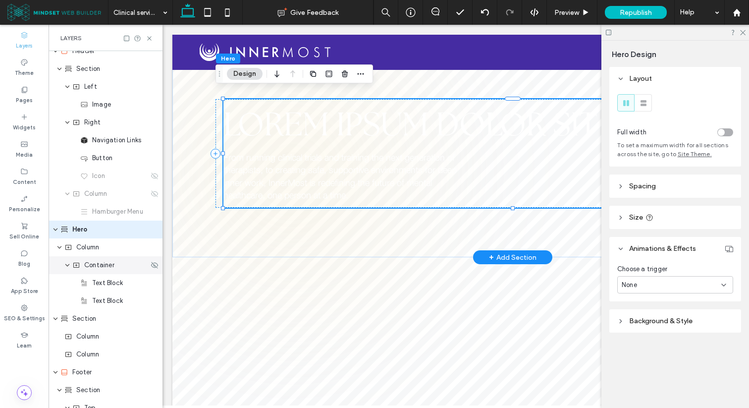
click at [299, 167] on span "From running clinical trials and training the next generation of therapists, to…" at bounding box center [339, 177] width 233 height 46
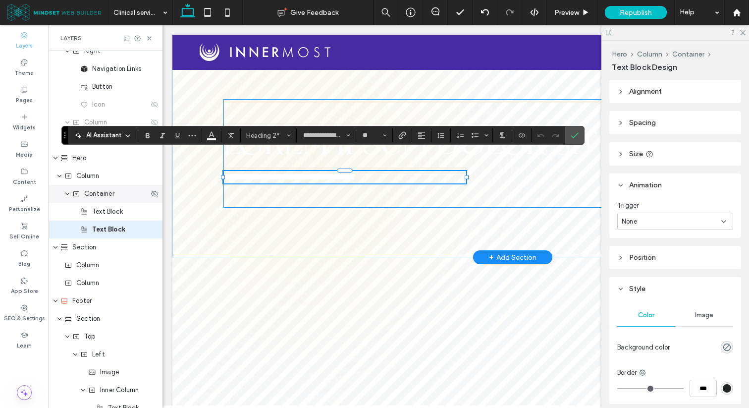
scroll to position [0, 0]
click at [504, 179] on div "**********" at bounding box center [512, 153] width 578 height 108
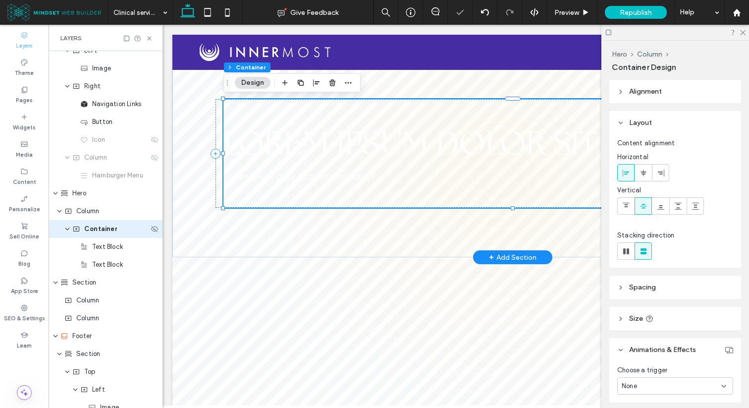
scroll to position [45, 0]
click at [489, 201] on div "Lorem ipsum dolor sit amet Lorem ipsum dolor sit amet consectetur" at bounding box center [512, 153] width 578 height 108
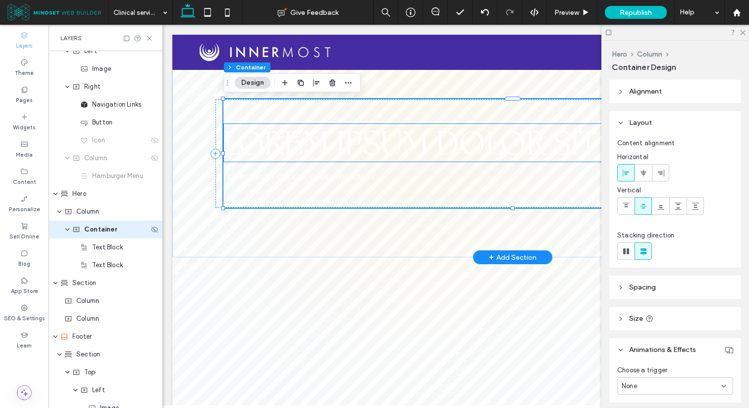
click at [406, 127] on span "Lorem ipsum dolor sit amet" at bounding box center [455, 142] width 465 height 41
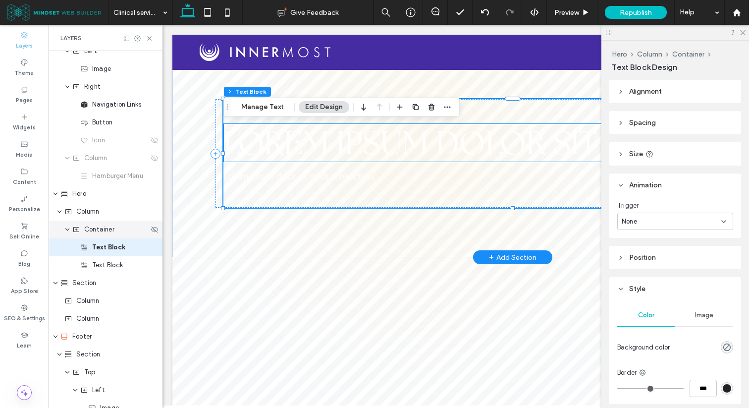
scroll to position [62, 0]
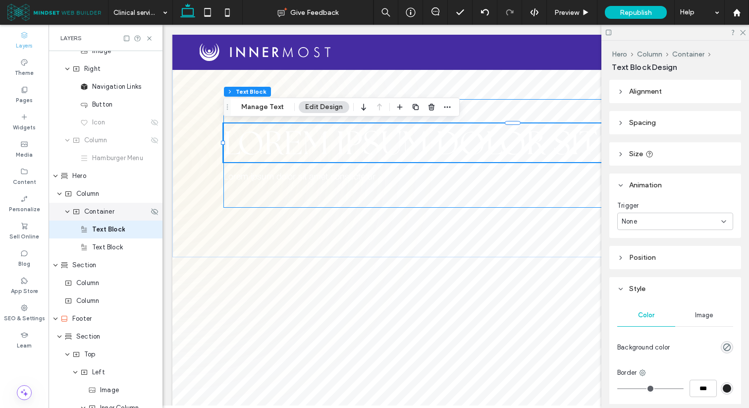
click at [95, 210] on span "Container" at bounding box center [99, 212] width 30 height 10
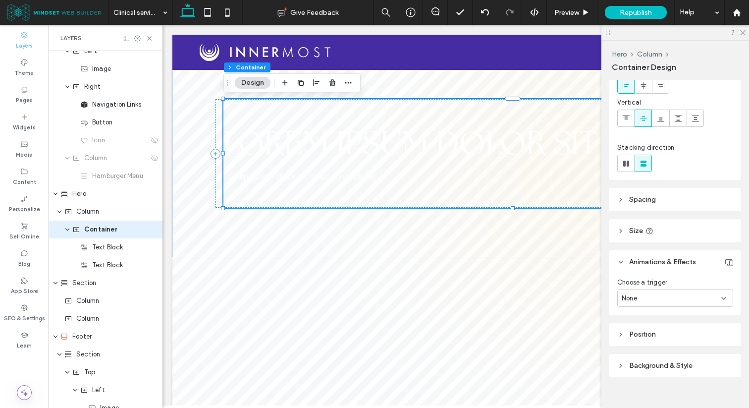
scroll to position [101, 0]
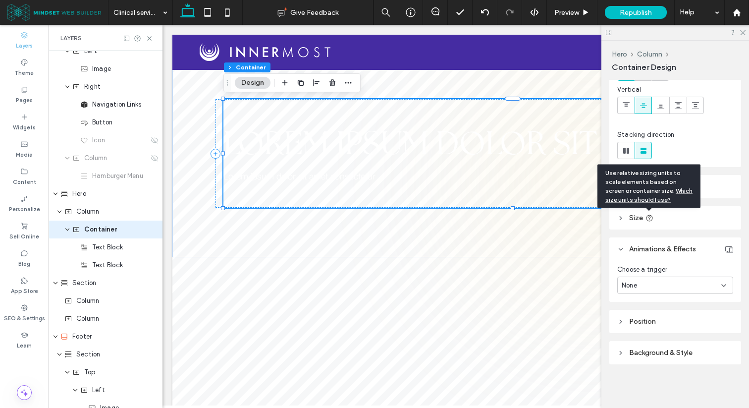
click at [646, 217] on icon at bounding box center [649, 218] width 8 height 8
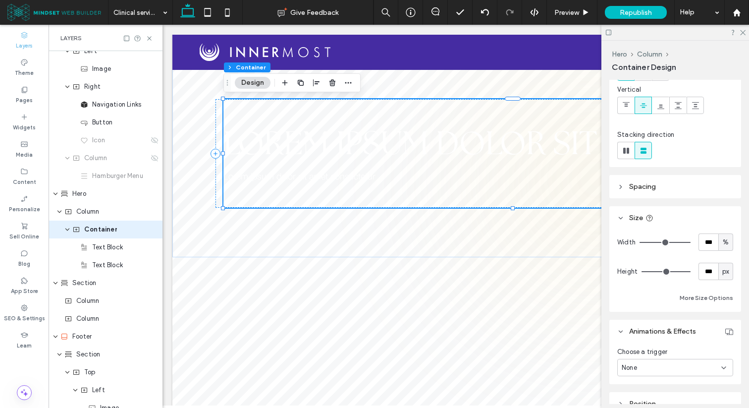
click at [729, 242] on div "%" at bounding box center [726, 242] width 10 height 10
click at [725, 262] on span "px" at bounding box center [725, 260] width 7 height 10
type input "****"
click at [714, 245] on input "****" at bounding box center [708, 241] width 20 height 17
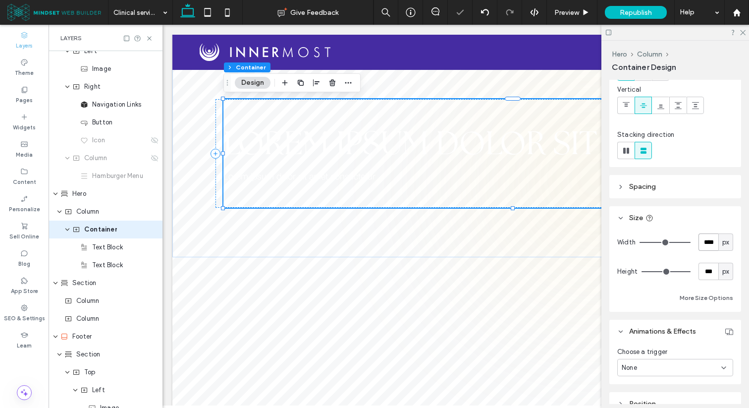
click at [714, 245] on input "****" at bounding box center [708, 241] width 20 height 17
type input "***"
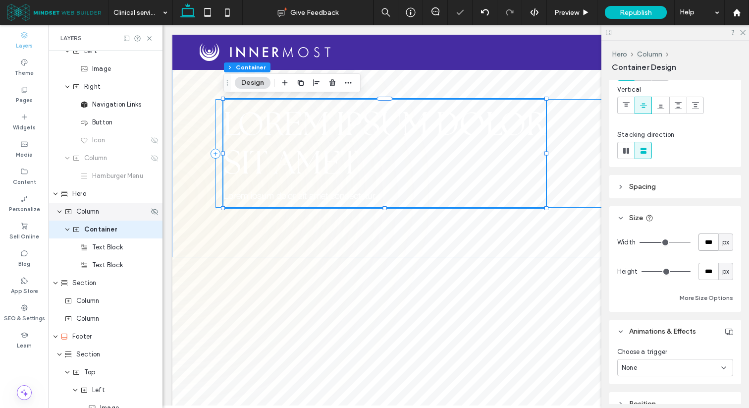
click at [122, 212] on div "Column" at bounding box center [106, 212] width 84 height 10
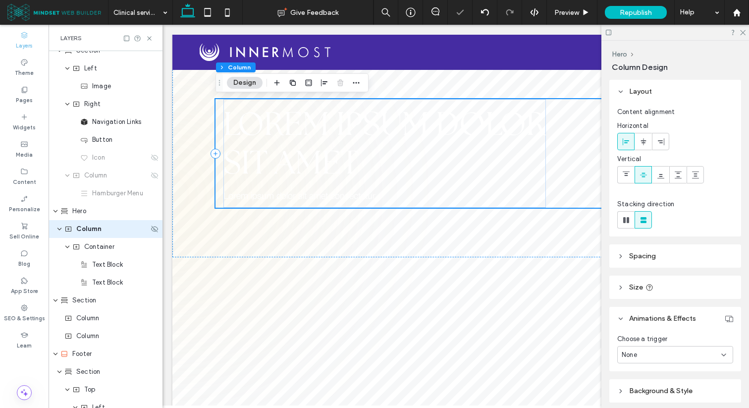
scroll to position [27, 0]
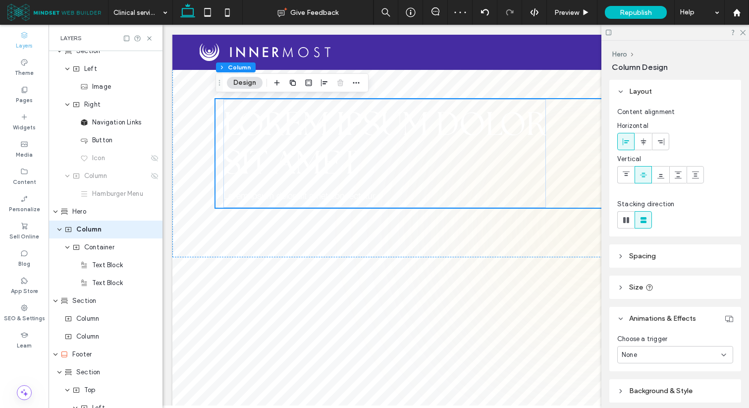
click at [692, 252] on header "Spacing" at bounding box center [675, 255] width 132 height 23
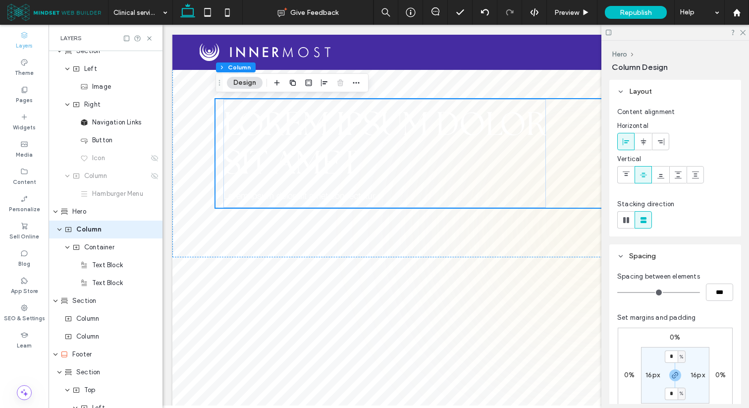
click at [650, 373] on label "16px" at bounding box center [652, 374] width 14 height 8
type input "**"
type input "*"
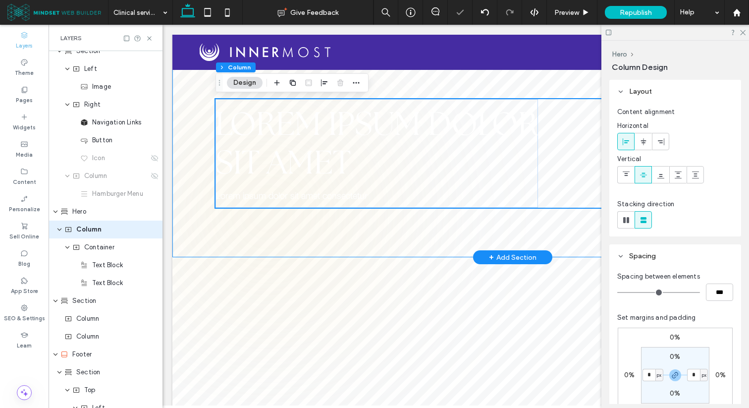
click at [234, 232] on div "Lorem ipsum dolor sit amet Lorem ipsum dolor sit amet consectetur" at bounding box center [512, 153] width 594 height 207
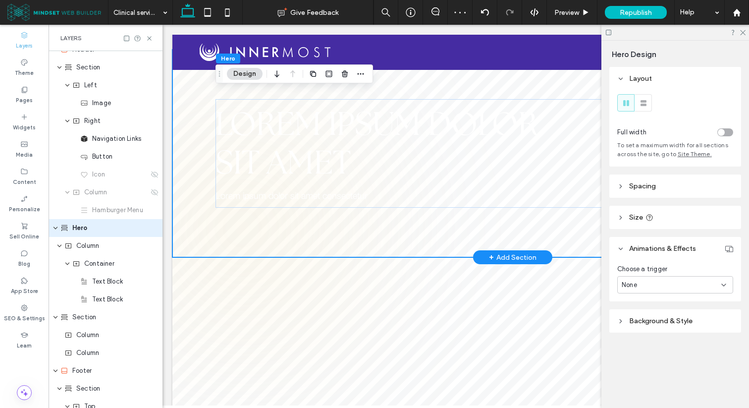
scroll to position [9, 0]
click at [421, 129] on span "Lorem ipsum dolor sit amet" at bounding box center [376, 143] width 322 height 80
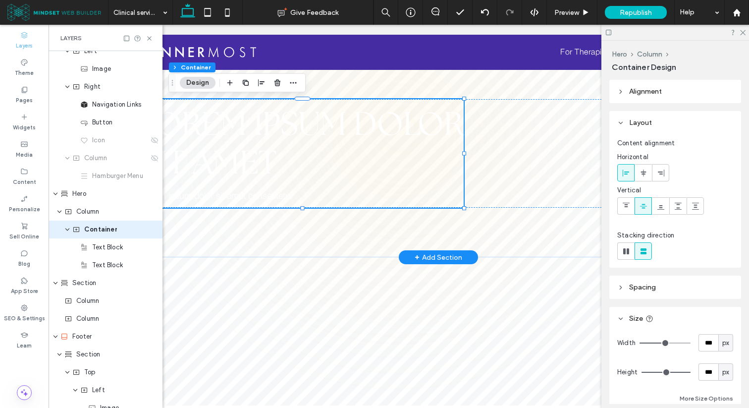
scroll to position [0, 101]
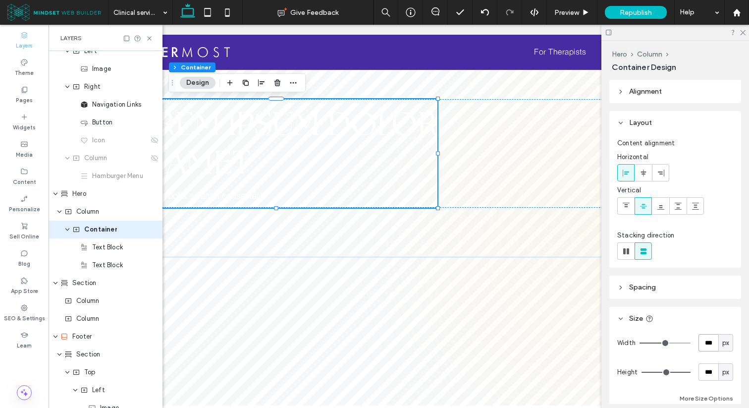
click at [708, 339] on input "***" at bounding box center [708, 342] width 20 height 17
type input "***"
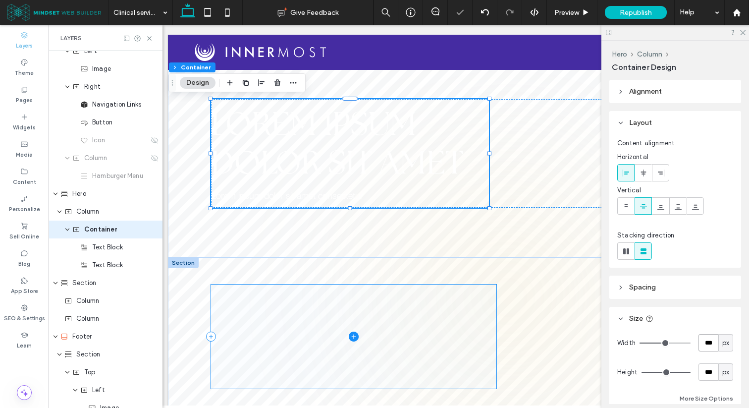
scroll to position [0, 0]
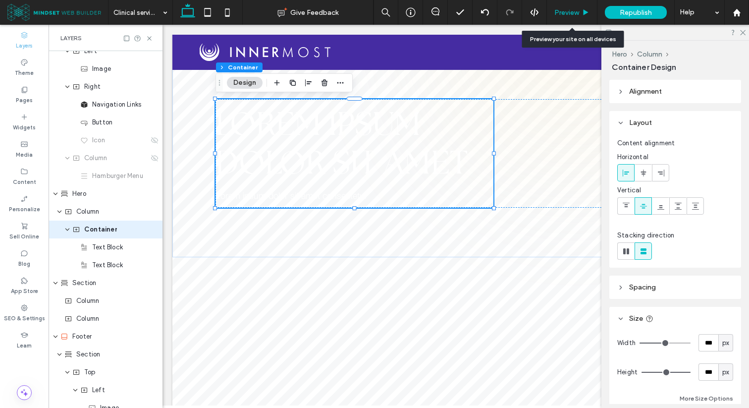
click at [571, 13] on span "Preview" at bounding box center [566, 12] width 25 height 8
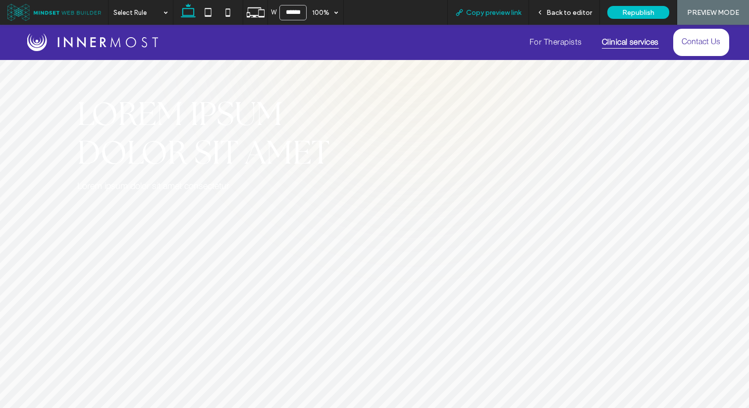
click at [514, 14] on span "Copy preview link" at bounding box center [493, 12] width 55 height 8
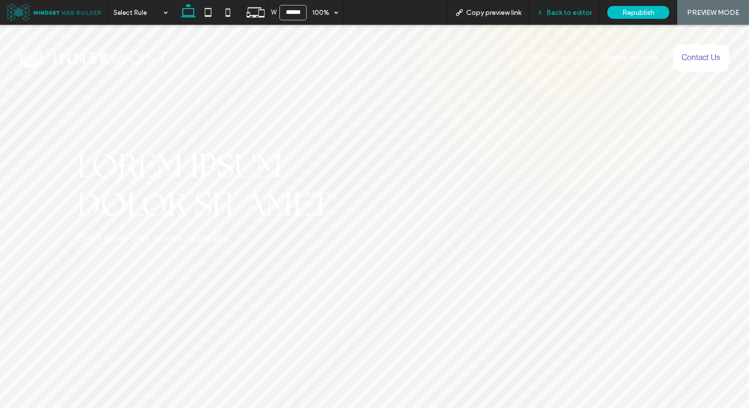
click at [576, 16] on div "Back to editor" at bounding box center [564, 12] width 71 height 25
drag, startPoint x: 548, startPoint y: 15, endPoint x: 284, endPoint y: 18, distance: 264.0
click at [548, 15] on span "Back to editor" at bounding box center [569, 12] width 46 height 8
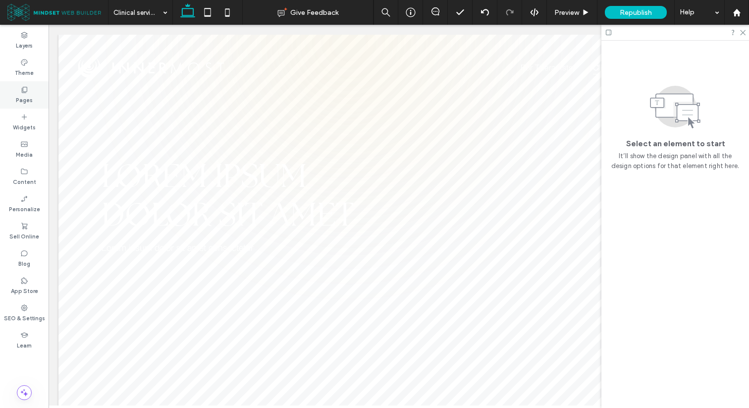
click at [21, 91] on icon at bounding box center [24, 90] width 8 height 8
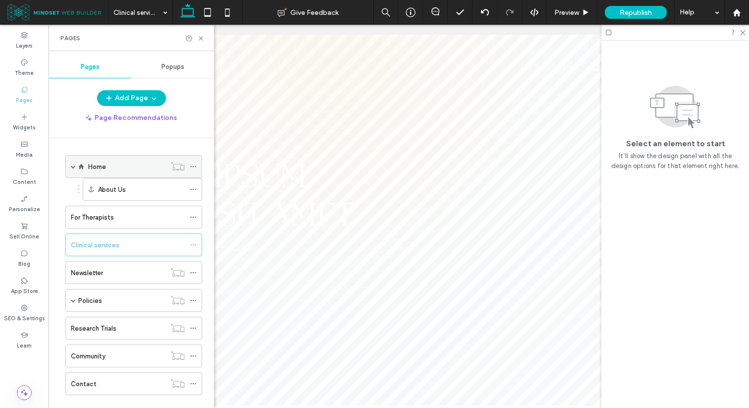
click at [88, 161] on div "Home" at bounding box center [133, 166] width 137 height 23
click at [99, 178] on div "About Us" at bounding box center [142, 189] width 119 height 23
click at [105, 169] on label "Home" at bounding box center [97, 166] width 18 height 17
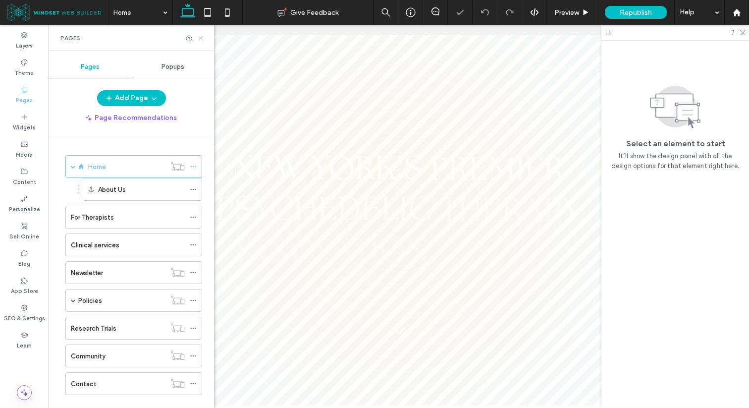
click at [201, 38] on use at bounding box center [201, 38] width 4 height 4
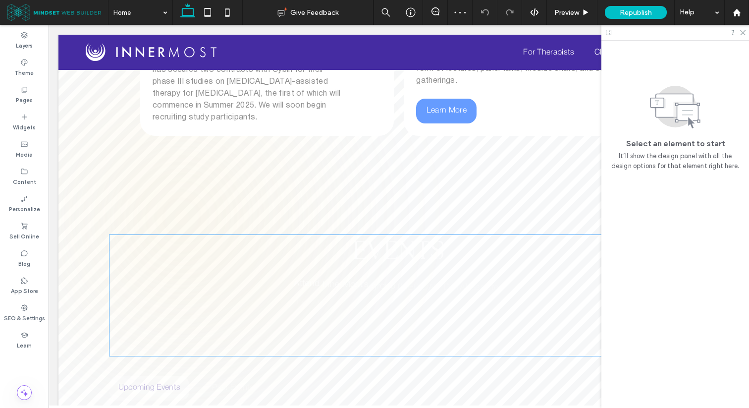
scroll to position [1574, 0]
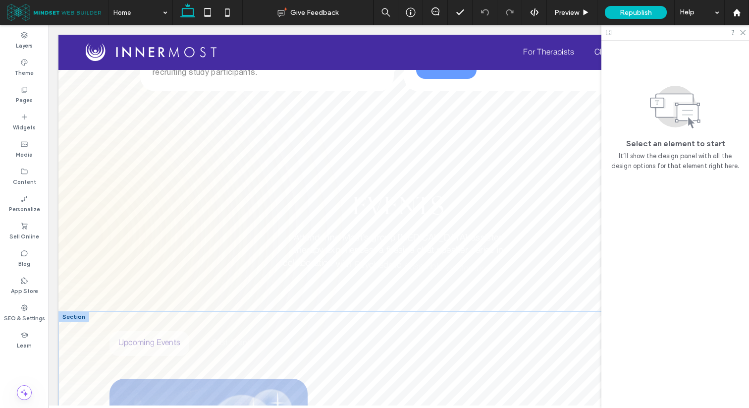
click at [82, 311] on div at bounding box center [73, 316] width 31 height 11
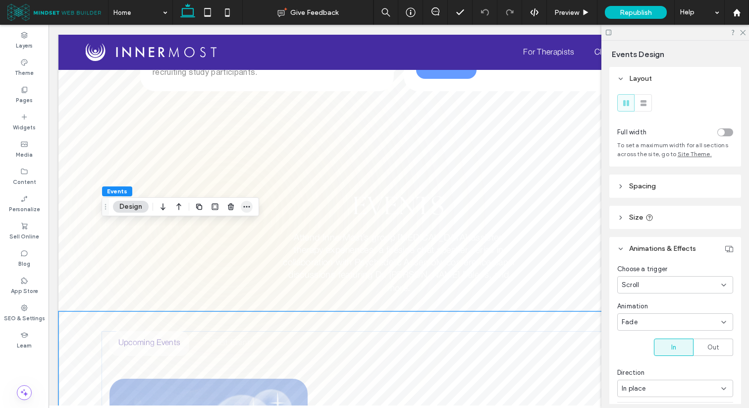
click at [251, 208] on span "button" at bounding box center [247, 207] width 12 height 12
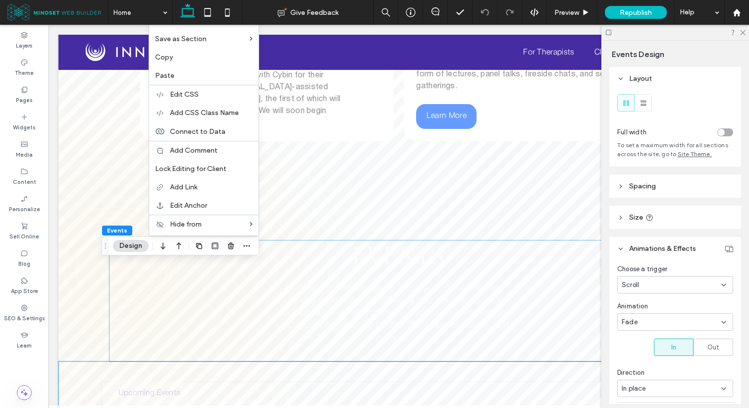
scroll to position [1523, 0]
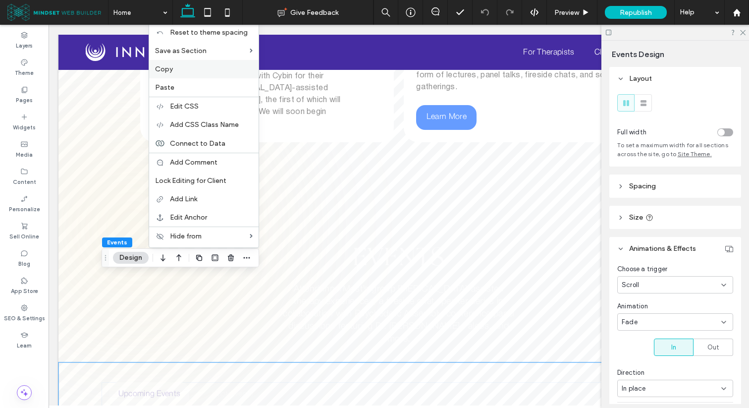
click at [186, 72] on label "Copy" at bounding box center [204, 69] width 98 height 8
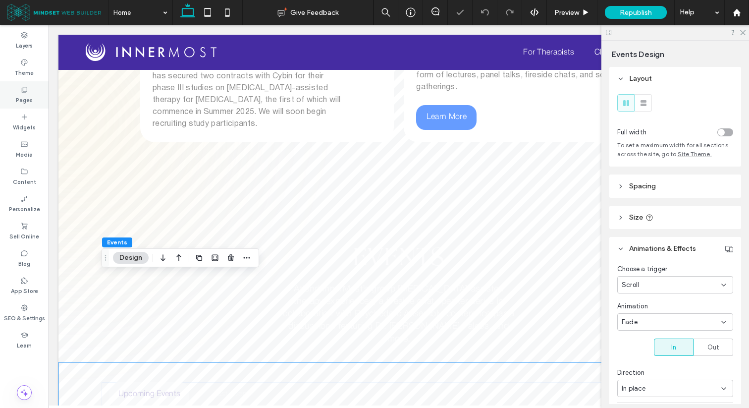
click at [19, 94] on label "Pages" at bounding box center [24, 99] width 17 height 11
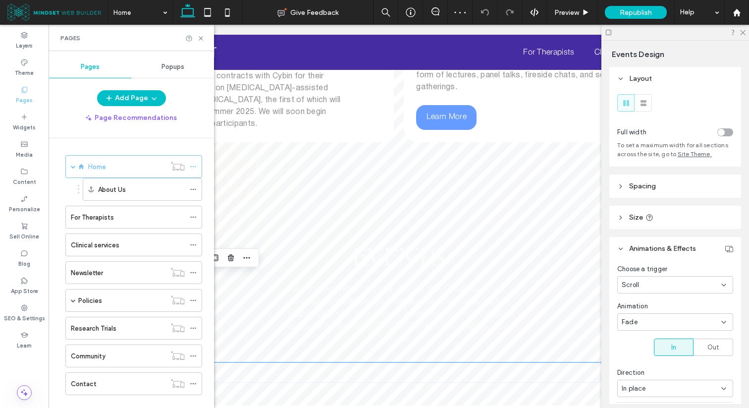
scroll to position [17, 0]
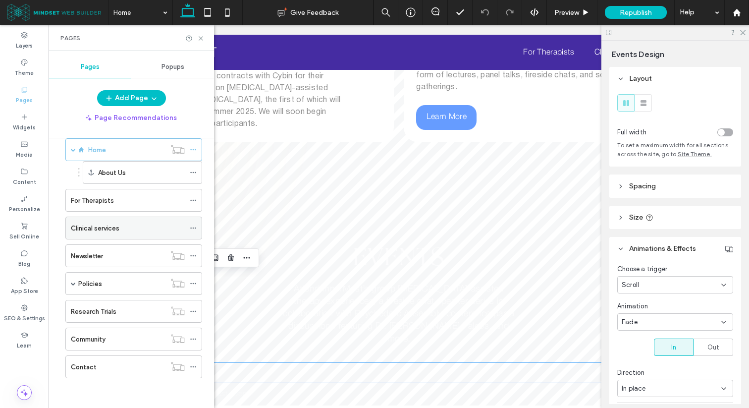
click at [113, 235] on div "Clinical services" at bounding box center [128, 228] width 114 height 22
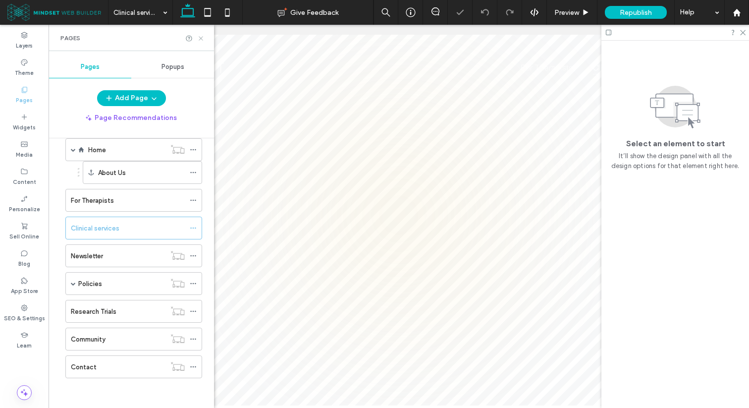
click at [202, 40] on icon at bounding box center [200, 38] width 7 height 7
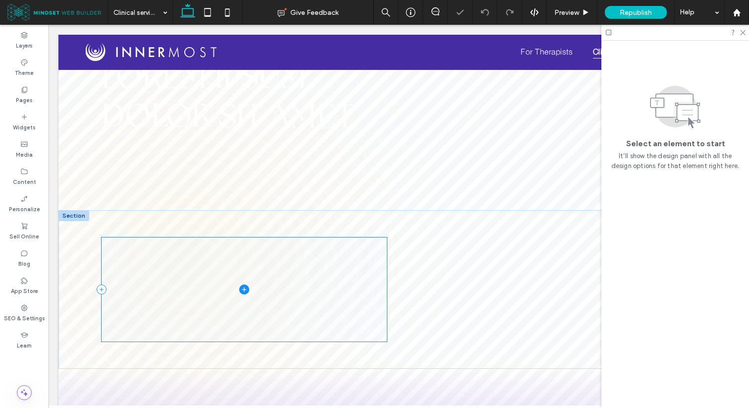
scroll to position [87, 0]
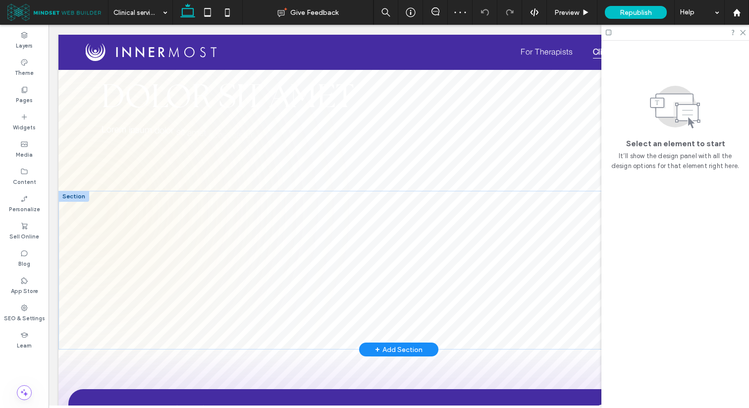
click at [78, 198] on div at bounding box center [73, 196] width 31 height 11
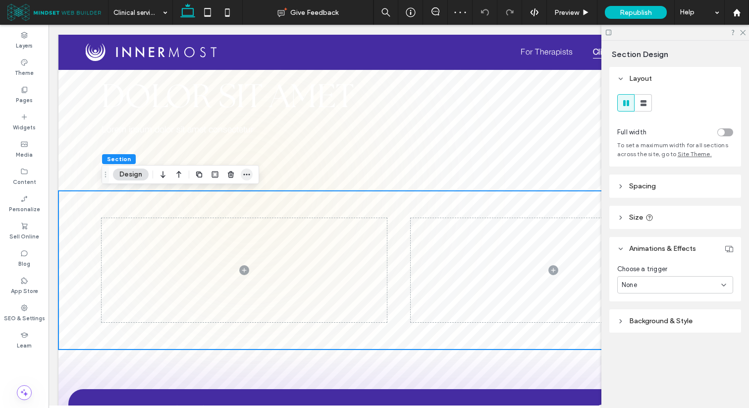
click at [246, 174] on icon "button" at bounding box center [247, 174] width 8 height 8
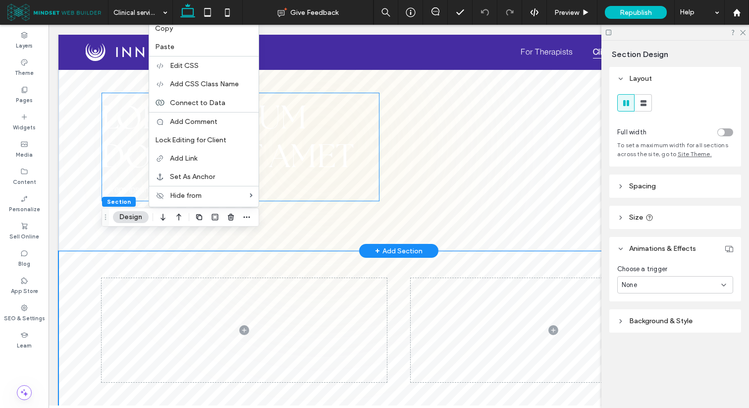
scroll to position [23, 0]
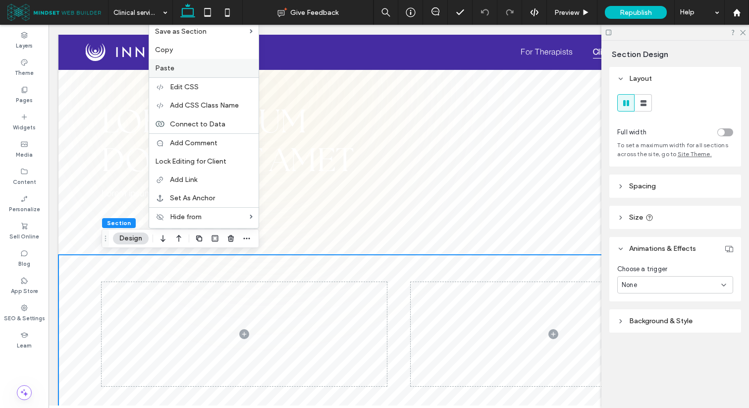
click at [164, 70] on span "Paste" at bounding box center [164, 68] width 19 height 8
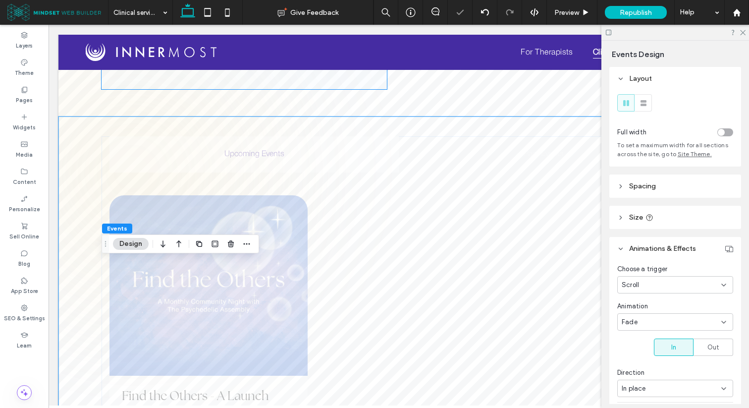
scroll to position [137, 0]
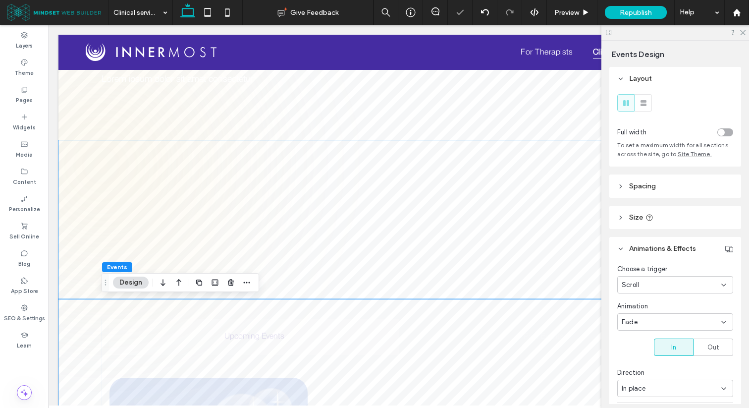
click at [88, 155] on div at bounding box center [398, 219] width 680 height 158
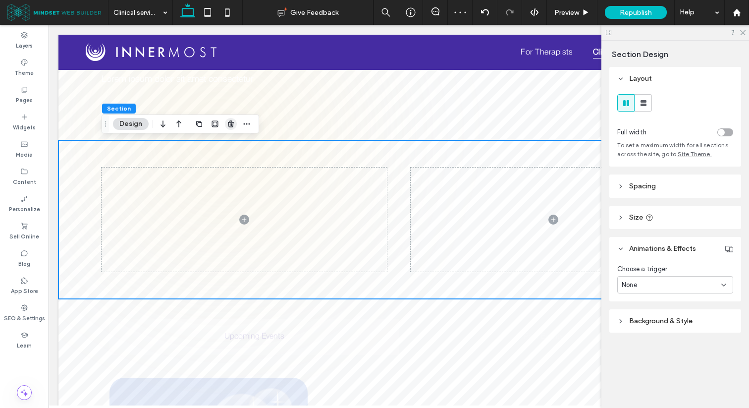
click at [229, 126] on use "button" at bounding box center [231, 123] width 6 height 6
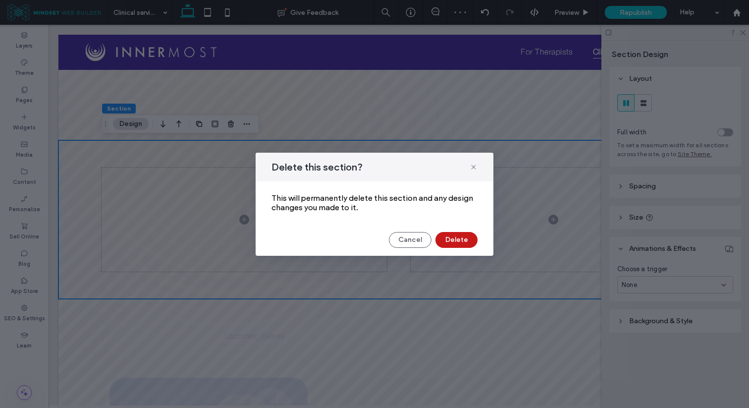
click at [447, 242] on button "Delete" at bounding box center [456, 240] width 42 height 16
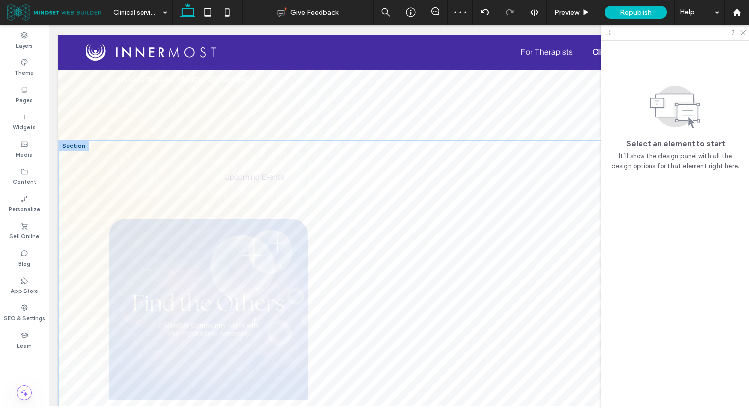
click at [93, 167] on div "Upcoming Events Past Events Find the Others - A Launch Event at InnerMost Augus…" at bounding box center [398, 362] width 680 height 445
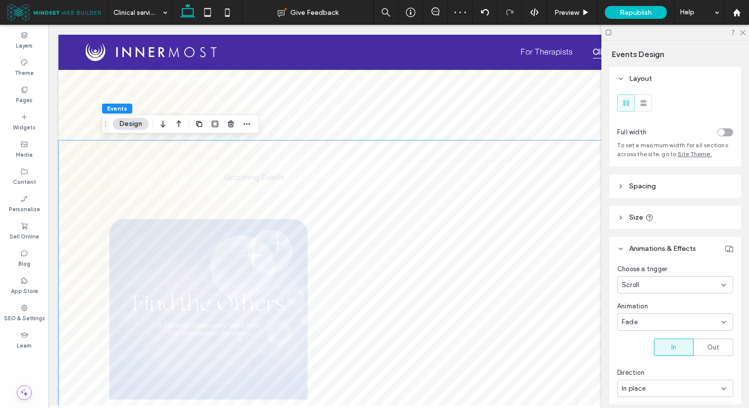
click at [93, 167] on div "Upcoming Events Past Events Find the Others - A Launch Event at InnerMost Augus…" at bounding box center [398, 362] width 680 height 445
click at [35, 51] on div "Layers" at bounding box center [24, 40] width 49 height 27
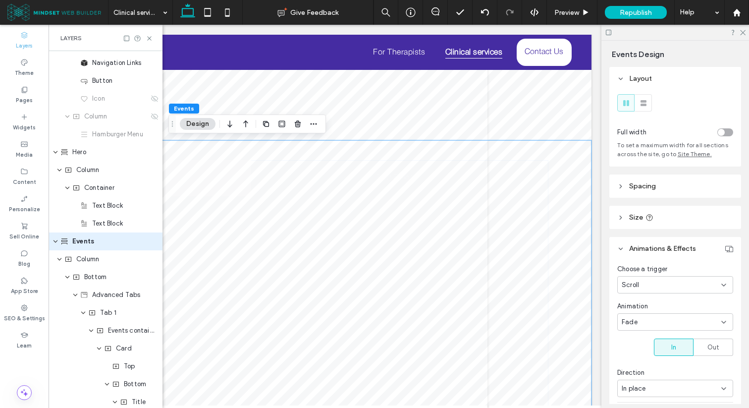
scroll to position [98, 0]
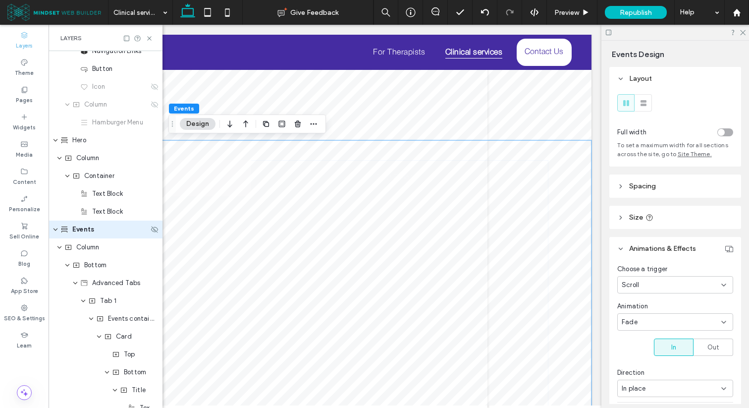
click at [78, 227] on span "Events" at bounding box center [83, 229] width 22 height 10
type input "********"
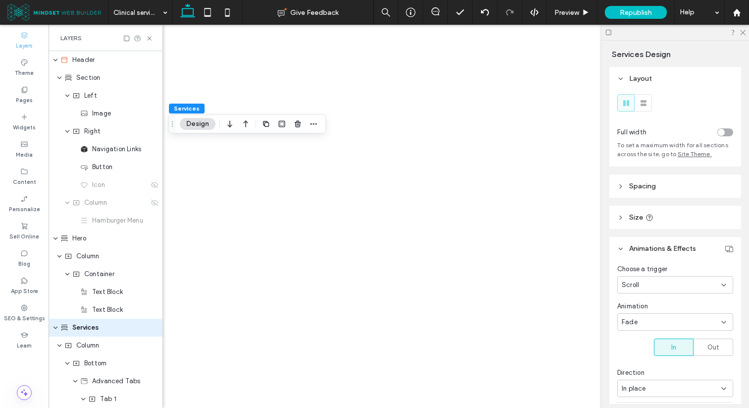
click at [85, 322] on span "Services" at bounding box center [85, 327] width 27 height 10
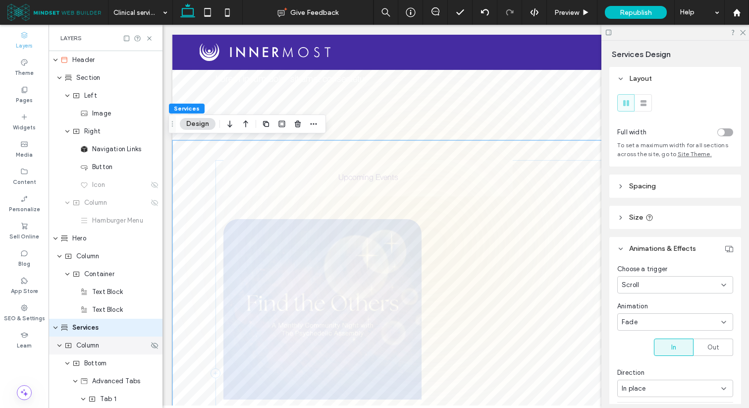
scroll to position [0, 261]
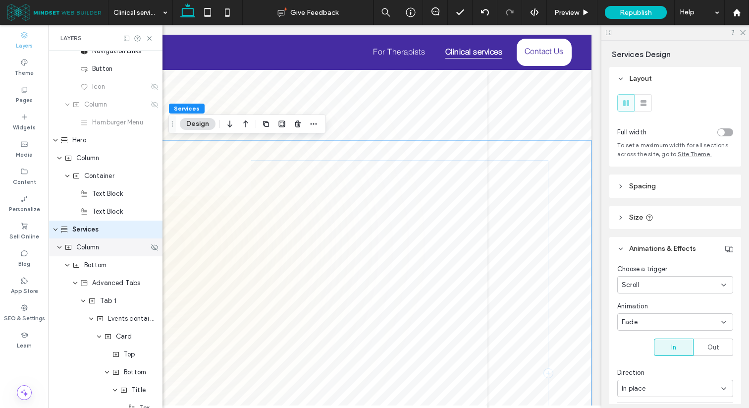
click at [79, 244] on span "Column" at bounding box center [87, 247] width 23 height 10
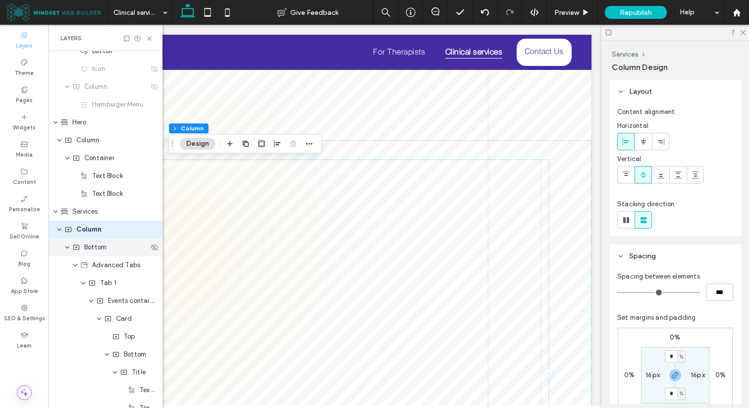
click at [94, 250] on span "Bottom" at bounding box center [95, 247] width 22 height 10
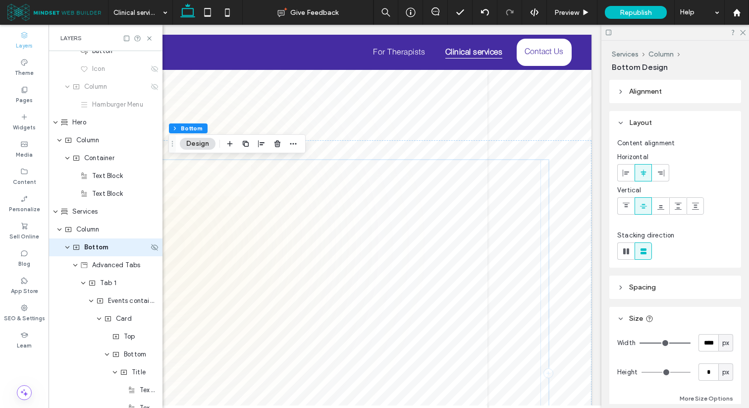
scroll to position [134, 0]
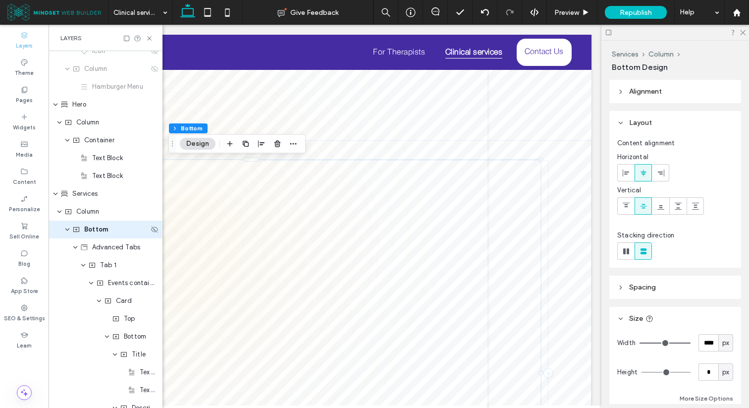
click at [66, 230] on icon "expand Bottom" at bounding box center [67, 229] width 6 height 8
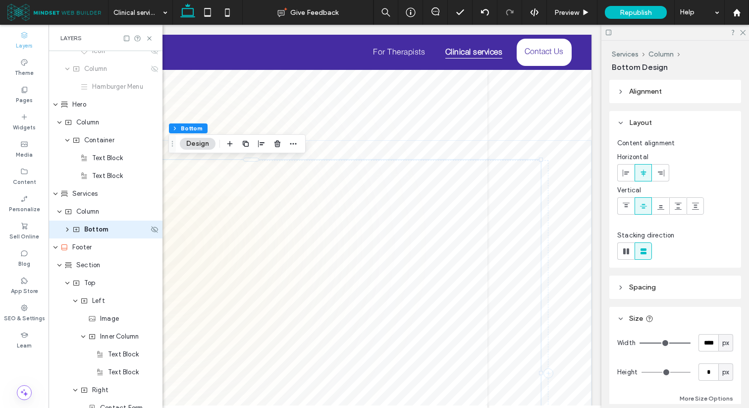
click at [90, 231] on span "Bottom" at bounding box center [96, 229] width 24 height 10
type input "*"
type input "*********"
click at [69, 230] on icon "expand Container" at bounding box center [67, 229] width 8 height 6
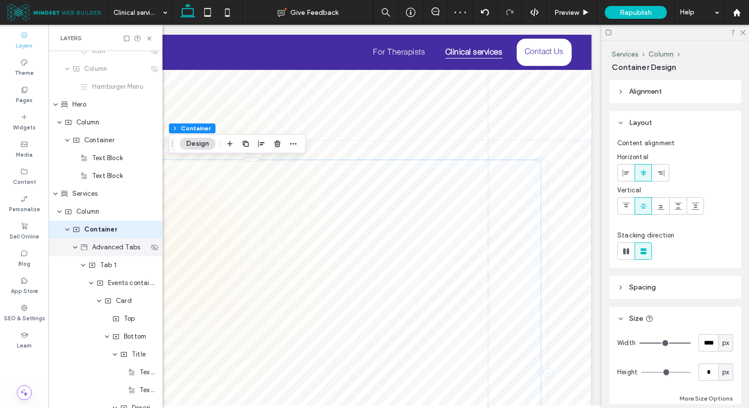
click at [75, 248] on icon "expand Advanced Tabs" at bounding box center [75, 247] width 6 height 8
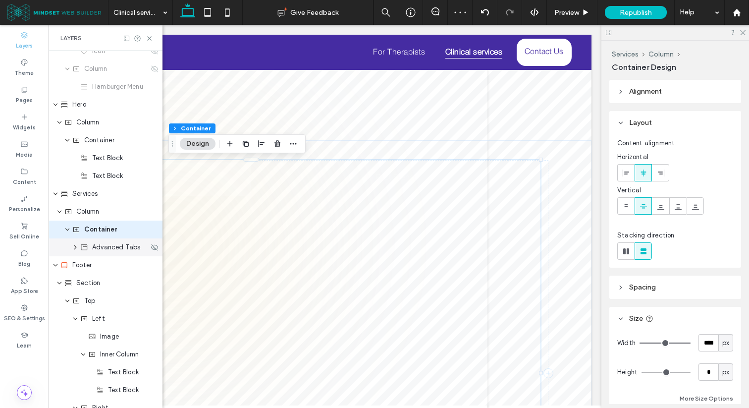
click at [75, 248] on use "expand Advanced Tabs" at bounding box center [75, 247] width 2 height 4
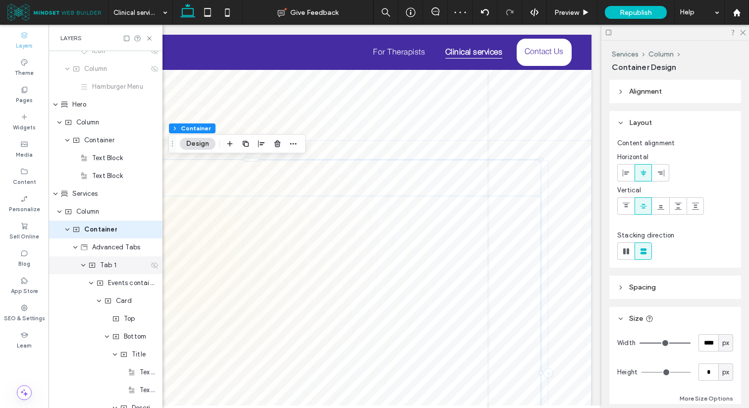
click at [81, 265] on icon "expand Tab 1" at bounding box center [83, 265] width 6 height 8
click at [81, 265] on icon "expand Tab 1" at bounding box center [83, 265] width 8 height 6
click at [108, 286] on span "Events container" at bounding box center [128, 283] width 41 height 10
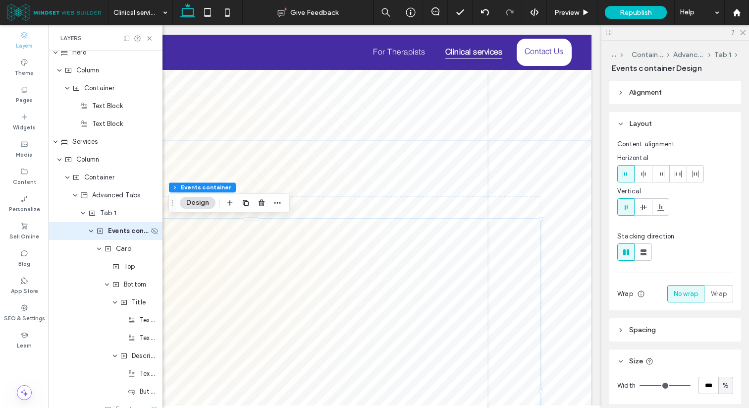
scroll to position [187, 0]
click at [258, 201] on icon "button" at bounding box center [262, 203] width 8 height 8
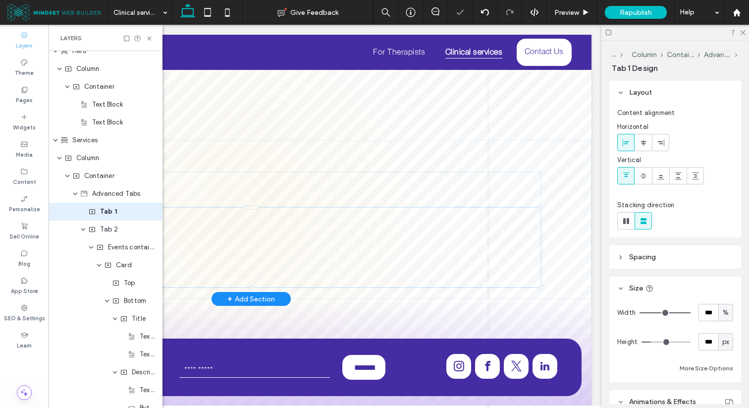
scroll to position [169, 0]
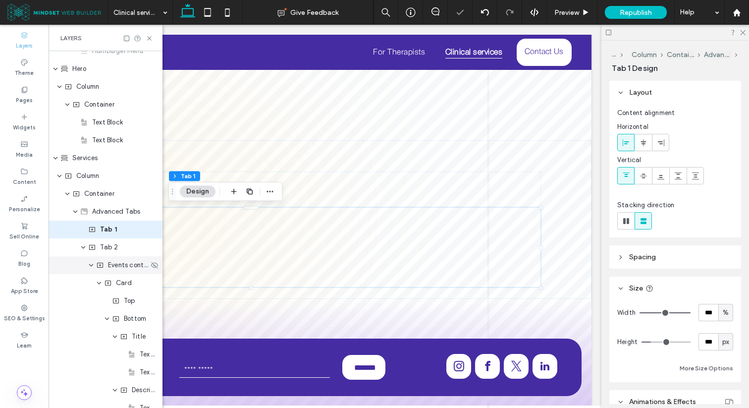
click at [110, 262] on span "Events container" at bounding box center [128, 265] width 41 height 10
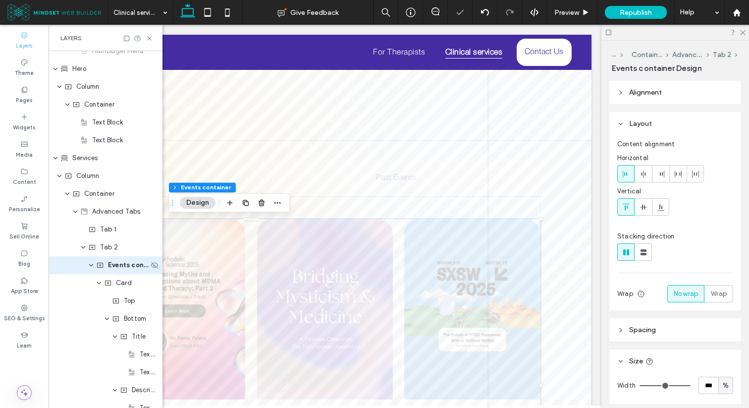
scroll to position [205, 0]
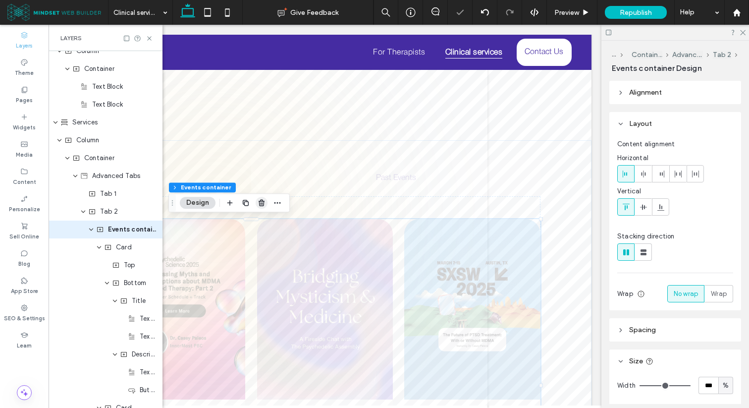
click at [261, 205] on icon "button" at bounding box center [262, 203] width 8 height 8
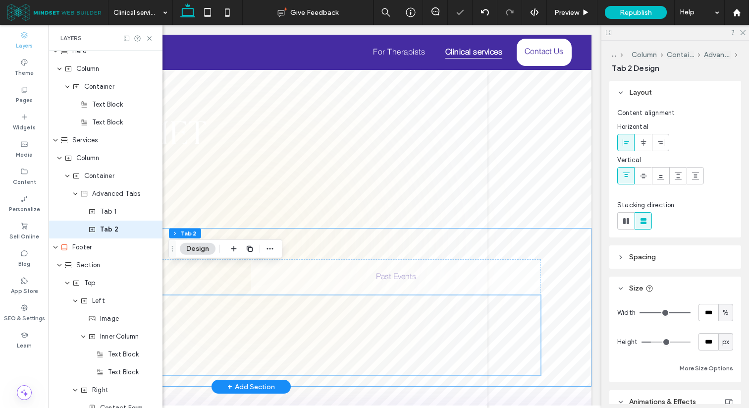
scroll to position [48, 0]
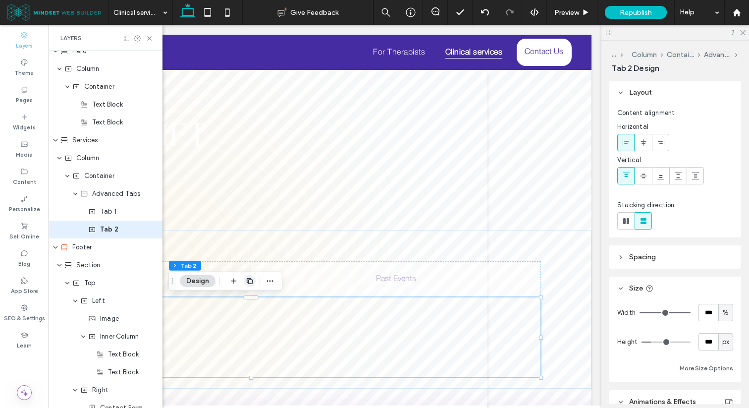
click at [248, 279] on icon "button" at bounding box center [250, 281] width 8 height 8
type input "**"
click at [119, 245] on div "Tab 2" at bounding box center [118, 247] width 60 height 10
click at [119, 245] on div "Header Section Left Image Right Navigation Links Button Icon Column Hamburger M…" at bounding box center [106, 203] width 114 height 713
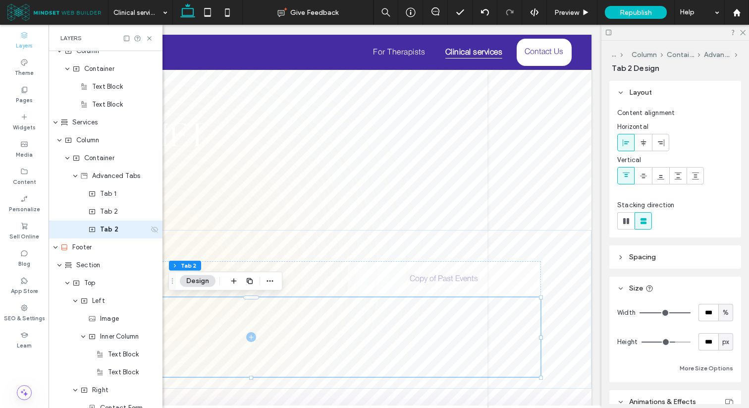
click at [115, 230] on span "Tab 2" at bounding box center [109, 229] width 18 height 10
click at [108, 196] on span "Tab 1" at bounding box center [108, 194] width 16 height 10
click at [108, 196] on div "Header Section Left Image Right Navigation Links Button Icon Column Hamburger M…" at bounding box center [106, 202] width 114 height 713
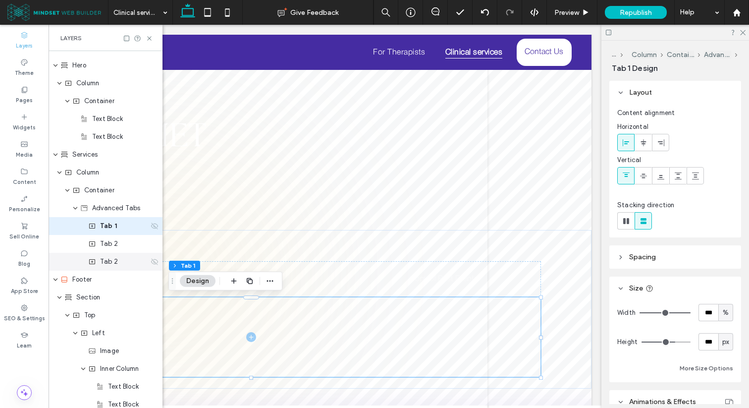
scroll to position [169, 0]
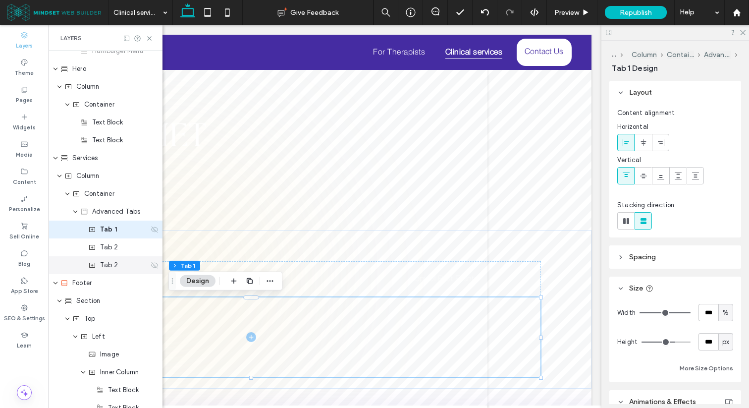
click at [108, 232] on span "Tab 1" at bounding box center [108, 229] width 17 height 10
click at [108, 232] on input "*****" at bounding box center [124, 229] width 49 height 12
type input "***"
click at [107, 245] on span "Tab 2" at bounding box center [109, 247] width 18 height 10
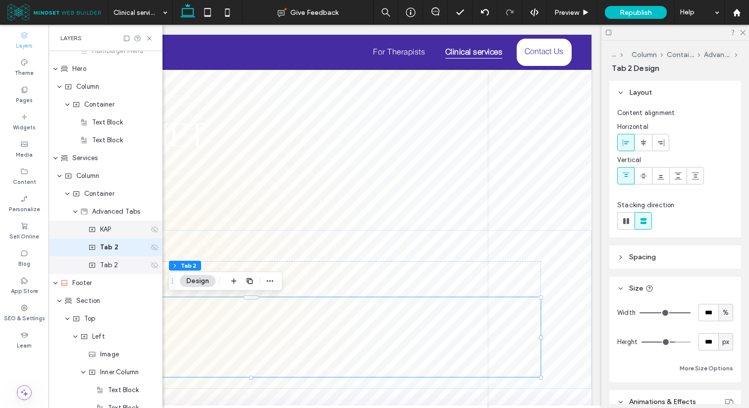
click at [107, 245] on div "Header Section Left Image Right Navigation Links Button Icon Column Hamburger M…" at bounding box center [106, 238] width 114 height 713
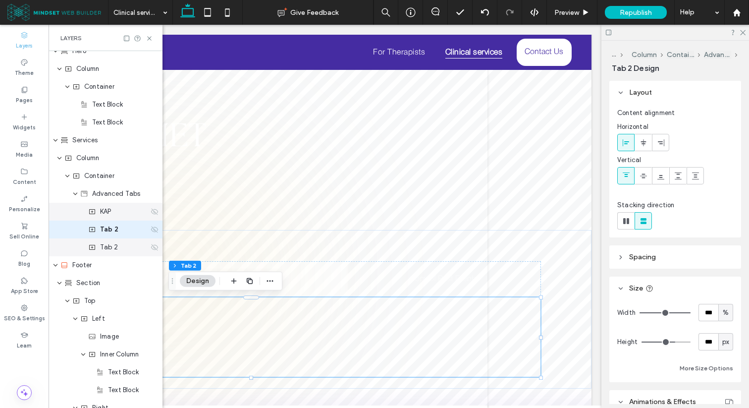
click at [107, 245] on span "Tab 2" at bounding box center [109, 247] width 18 height 10
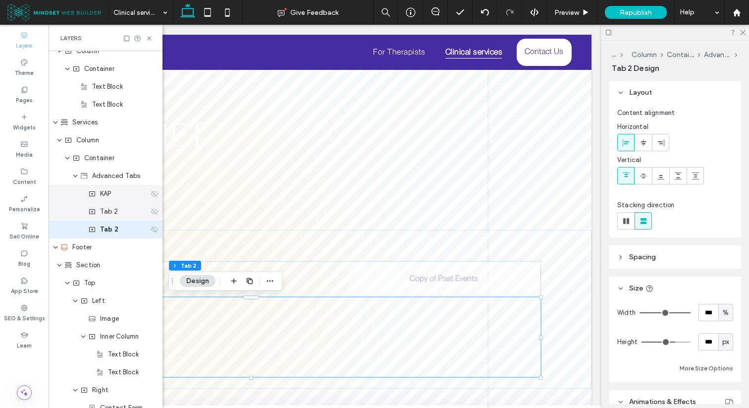
click at [111, 211] on span "Tab 2" at bounding box center [109, 212] width 18 height 10
click at [111, 211] on div "Header Section Left Image Right Navigation Links Button Icon Column Hamburger M…" at bounding box center [106, 202] width 114 height 713
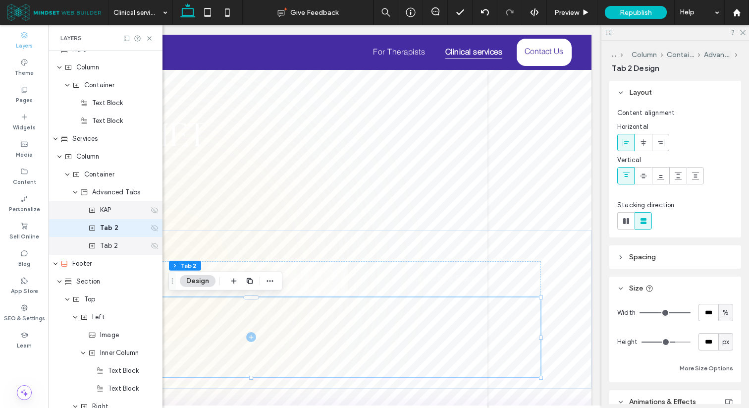
scroll to position [187, 0]
click at [107, 229] on span "Tab 2" at bounding box center [109, 229] width 18 height 10
type input "*"
type input "********"
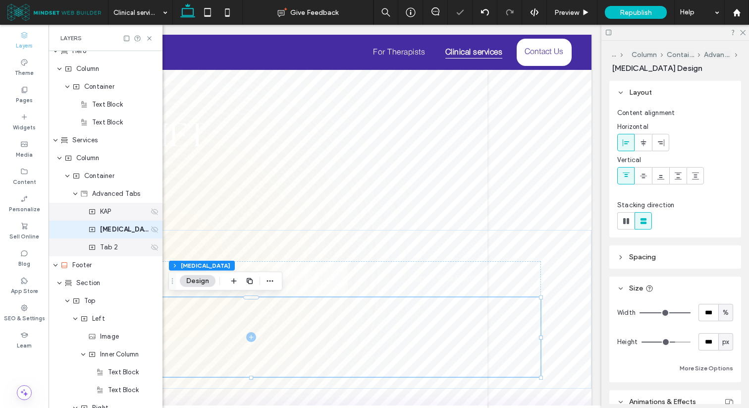
click at [112, 229] on span "[MEDICAL_DATA]" at bounding box center [124, 229] width 49 height 10
type input "********"
click at [103, 245] on span "Tab 2" at bounding box center [109, 247] width 18 height 10
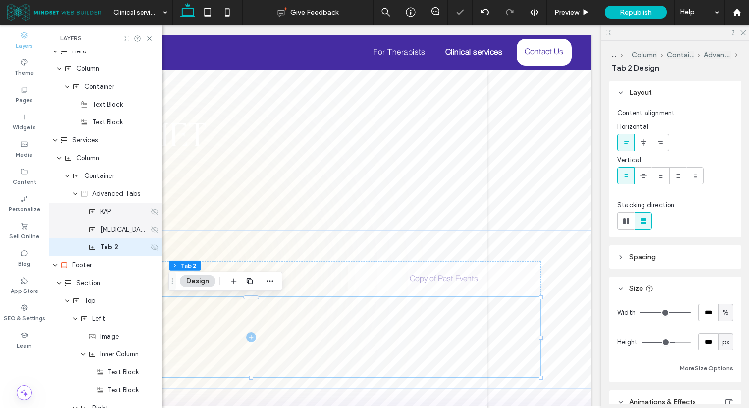
click at [103, 260] on div "Footer" at bounding box center [108, 265] width 96 height 10
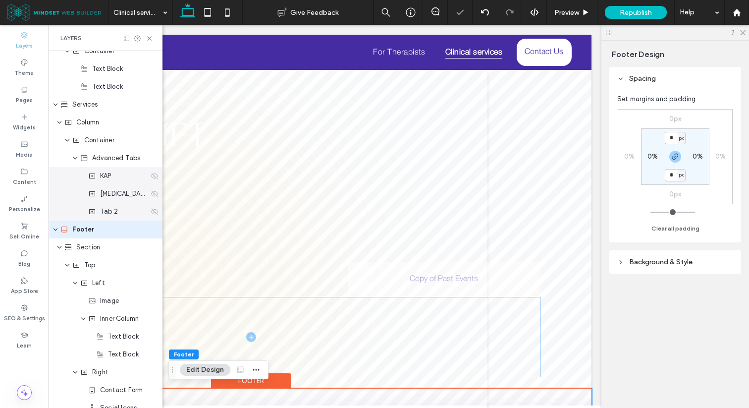
click at [106, 211] on span "Tab 2" at bounding box center [109, 212] width 18 height 10
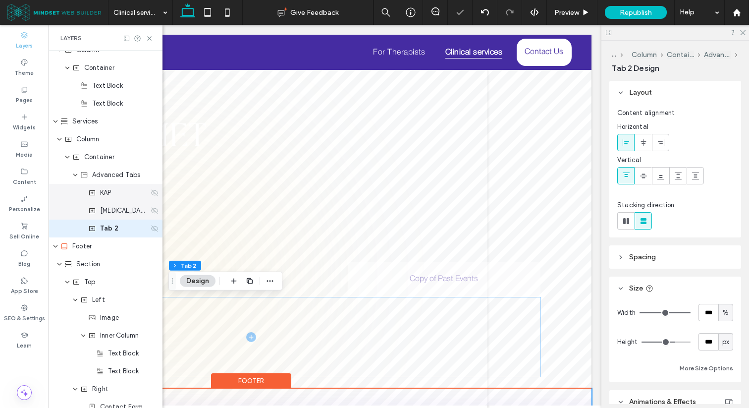
click at [106, 211] on span "[MEDICAL_DATA]" at bounding box center [124, 211] width 49 height 10
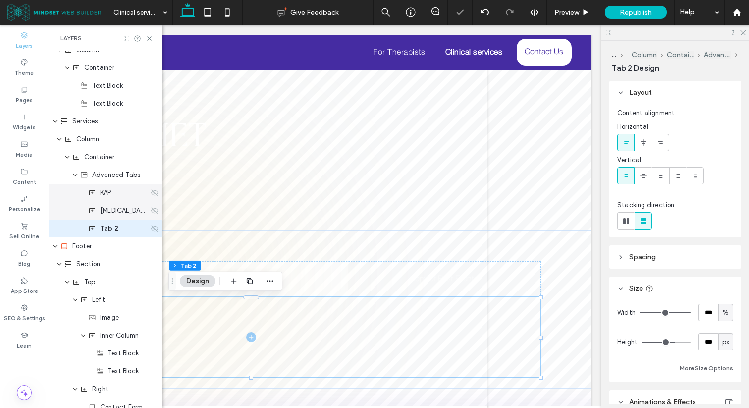
scroll to position [205, 0]
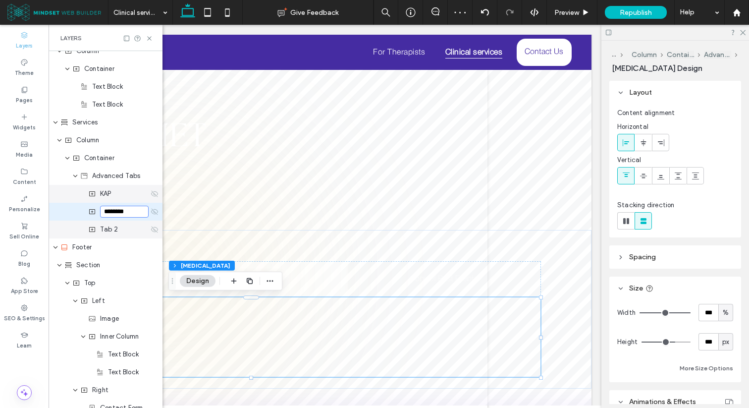
click at [108, 231] on span "Tab 2" at bounding box center [109, 229] width 18 height 10
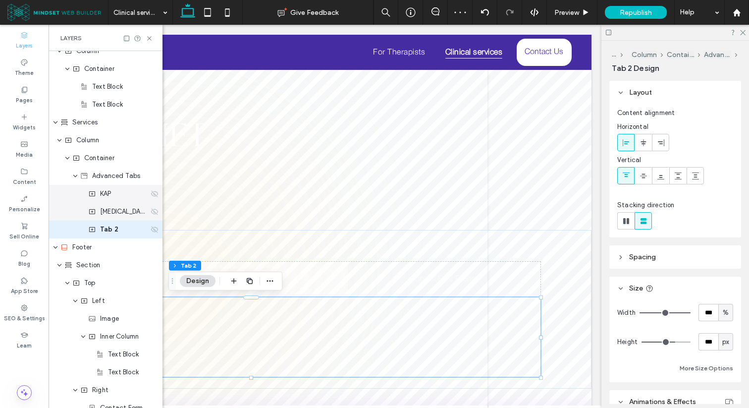
click at [108, 231] on span "Tab 2" at bounding box center [109, 229] width 18 height 10
type input "**********"
click at [248, 278] on use "button" at bounding box center [250, 281] width 6 height 6
type input "**"
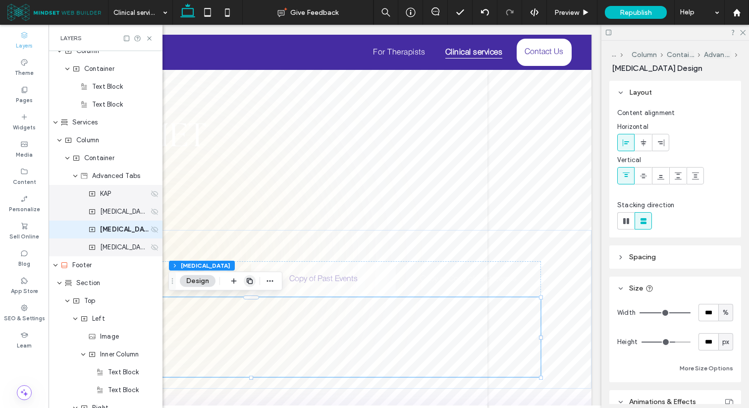
click at [122, 247] on span "[MEDICAL_DATA]" at bounding box center [124, 247] width 49 height 10
click at [122, 247] on div "Header Section Left Image Right Navigation Links Button Icon Column Hamburger M…" at bounding box center [106, 211] width 114 height 731
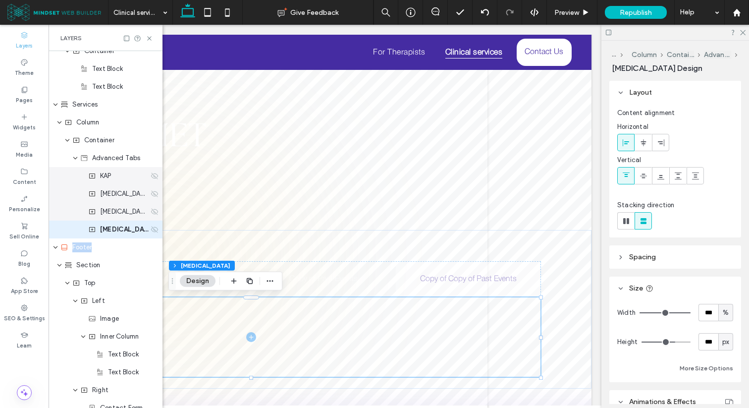
click at [122, 247] on div "Footer" at bounding box center [108, 247] width 96 height 10
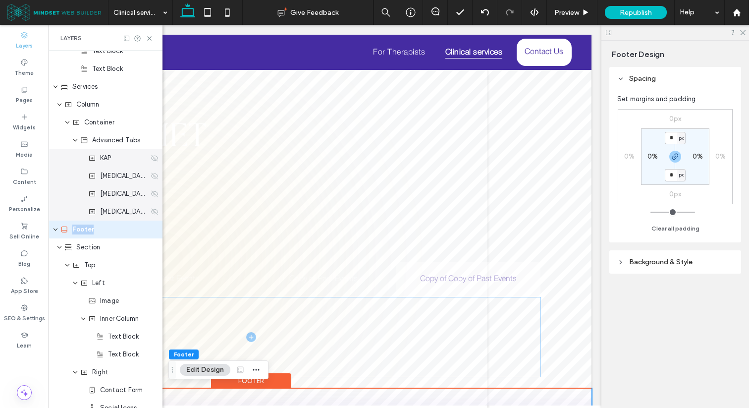
click at [122, 213] on span "[MEDICAL_DATA]" at bounding box center [124, 212] width 49 height 10
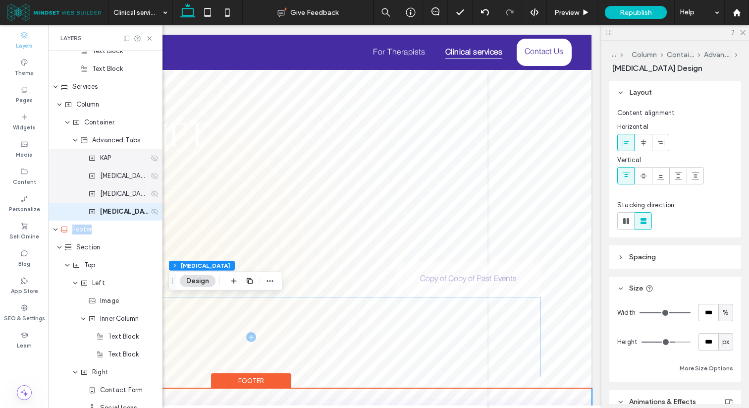
scroll to position [223, 0]
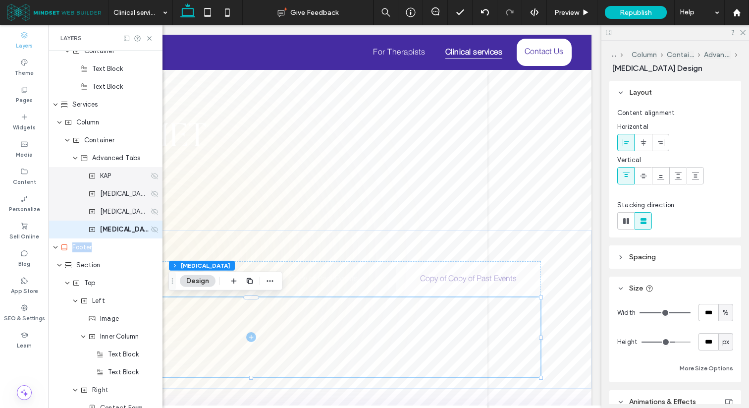
click at [122, 213] on span "[MEDICAL_DATA]" at bounding box center [124, 212] width 49 height 10
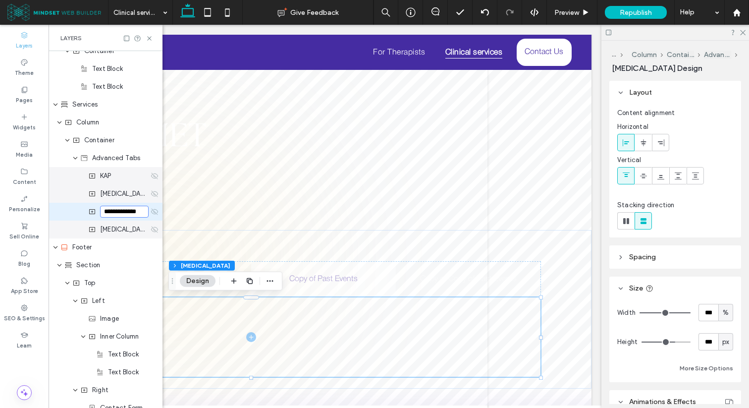
scroll to position [0, 0]
click at [116, 228] on span "[MEDICAL_DATA]" at bounding box center [124, 229] width 49 height 10
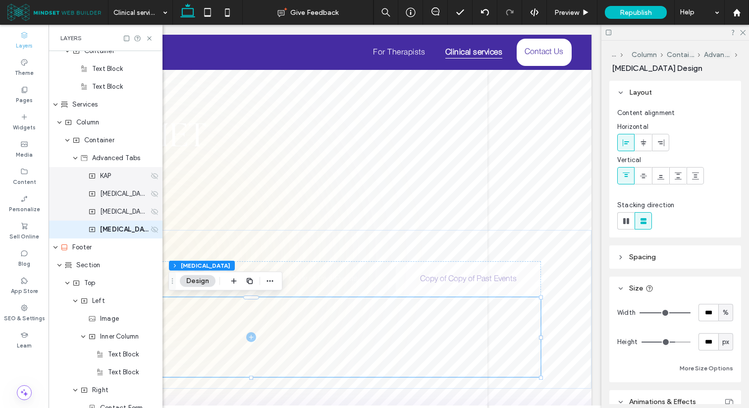
click at [116, 228] on span "[MEDICAL_DATA]" at bounding box center [124, 229] width 49 height 10
type input "**********"
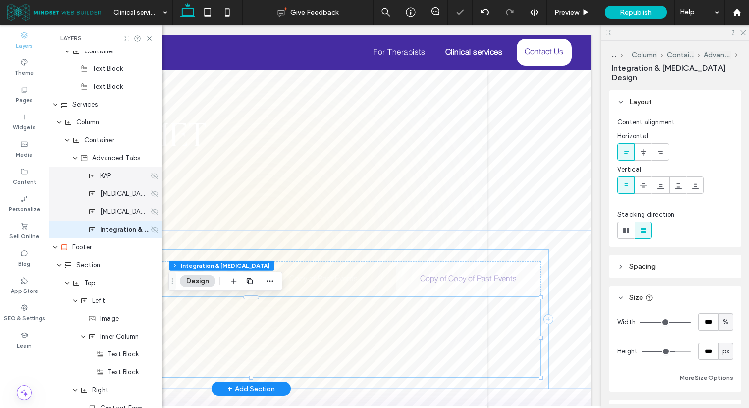
click at [281, 251] on div "Upcoming Events Past Events Copy of Past Events Copy of Copy of Past Events" at bounding box center [251, 319] width 594 height 139
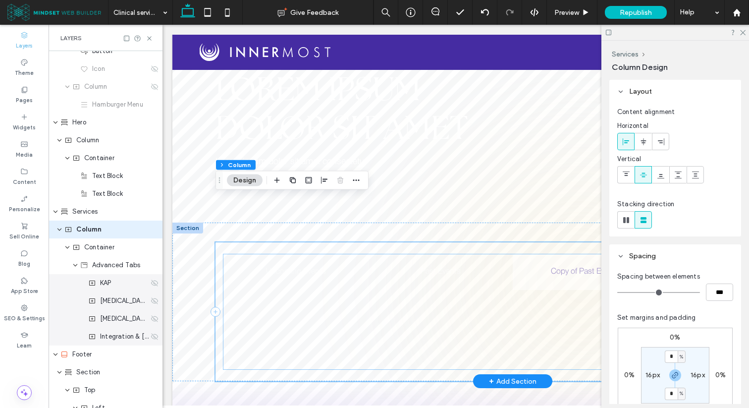
scroll to position [50, 0]
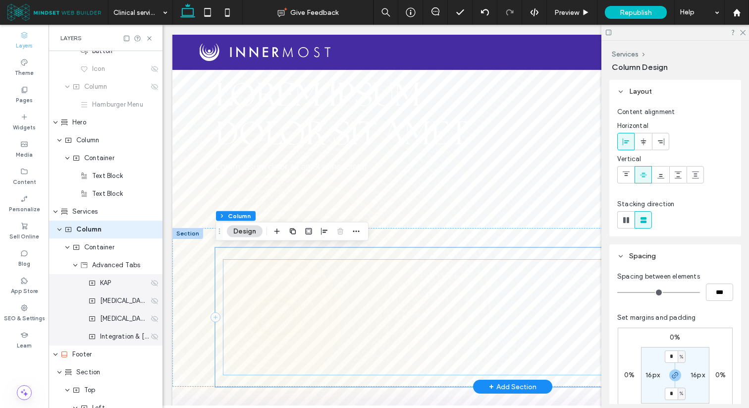
click at [276, 317] on div at bounding box center [512, 334] width 578 height 79
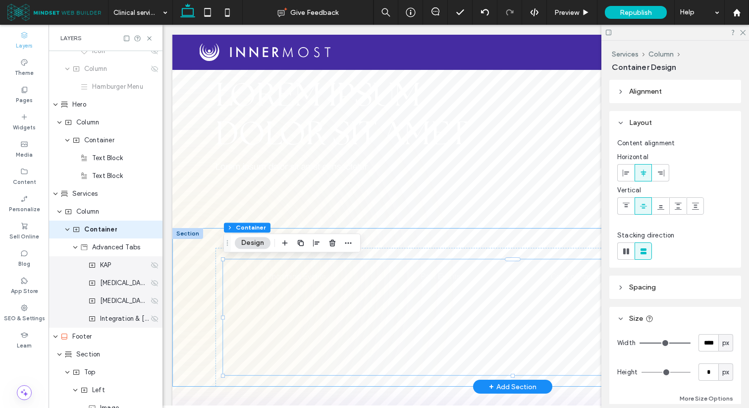
click at [173, 275] on div "Upcoming Events Past Events Copy of Past Events Copy of Copy of Past Events" at bounding box center [512, 307] width 680 height 158
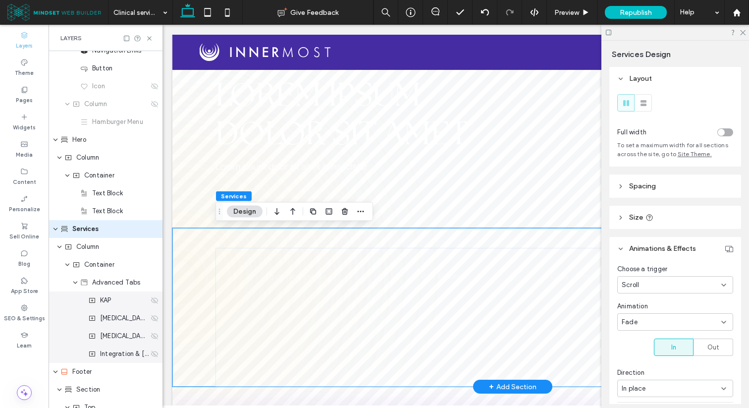
scroll to position [98, 0]
click at [203, 263] on div "Upcoming Events Past Events Copy of Past Events Copy of Copy of Past Events" at bounding box center [512, 307] width 680 height 158
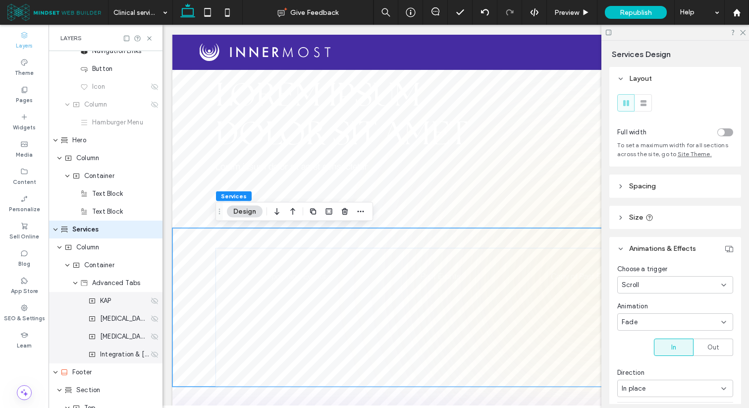
click at [659, 286] on div "Scroll" at bounding box center [671, 285] width 100 height 10
click at [644, 335] on span "Entrance" at bounding box center [635, 337] width 28 height 10
